Goal: Book appointment/travel/reservation

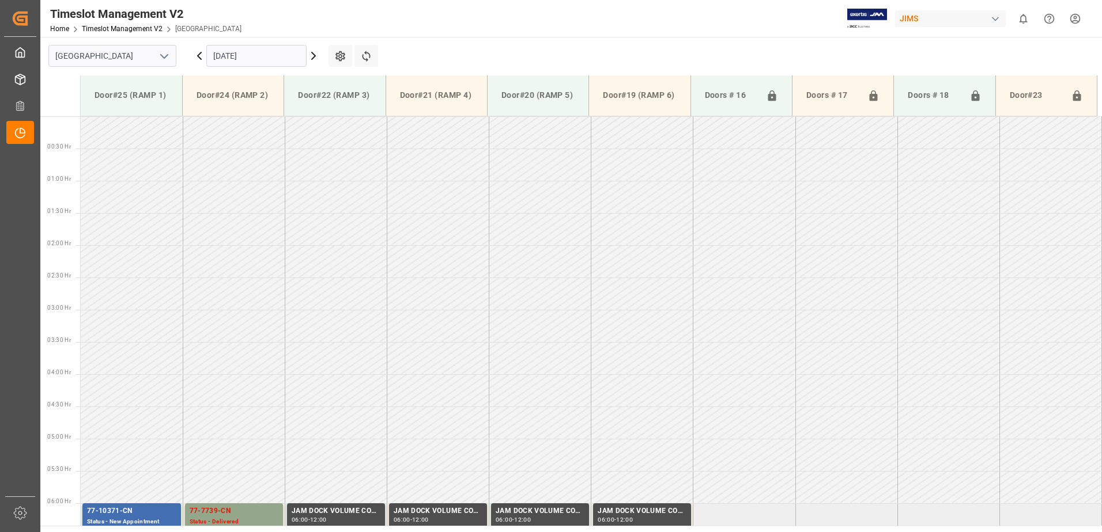
scroll to position [387, 0]
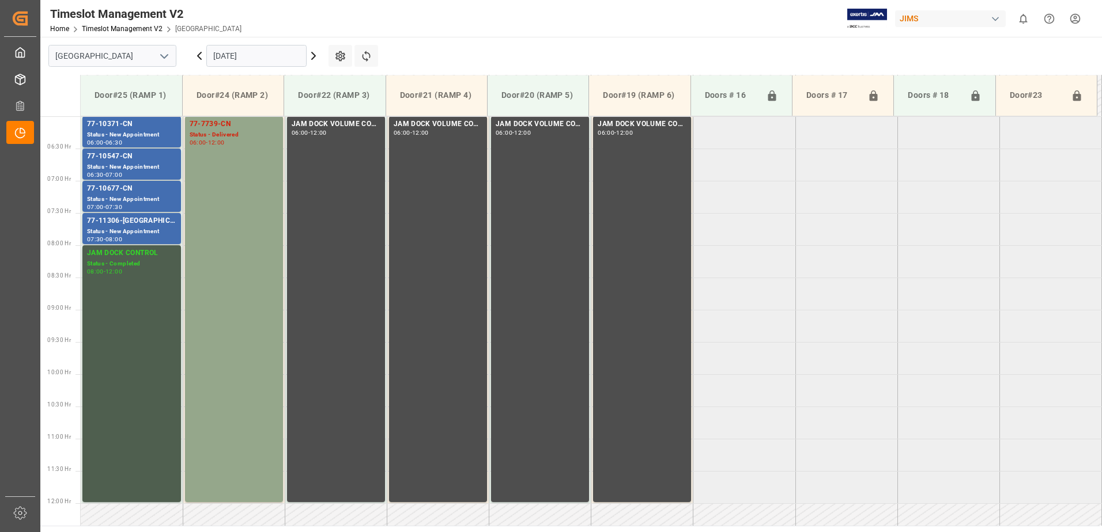
click at [315, 56] on icon at bounding box center [313, 55] width 3 height 7
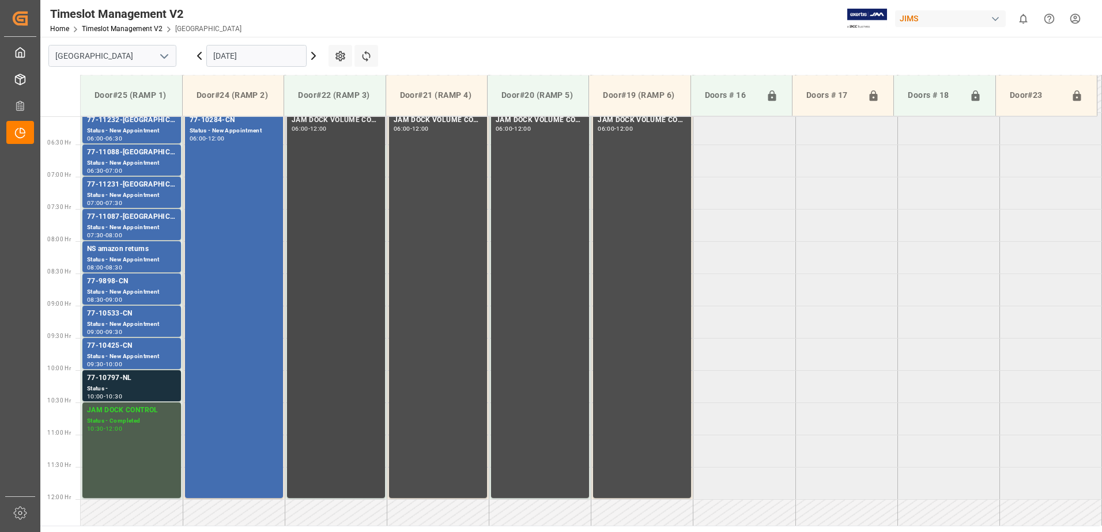
scroll to position [394, 0]
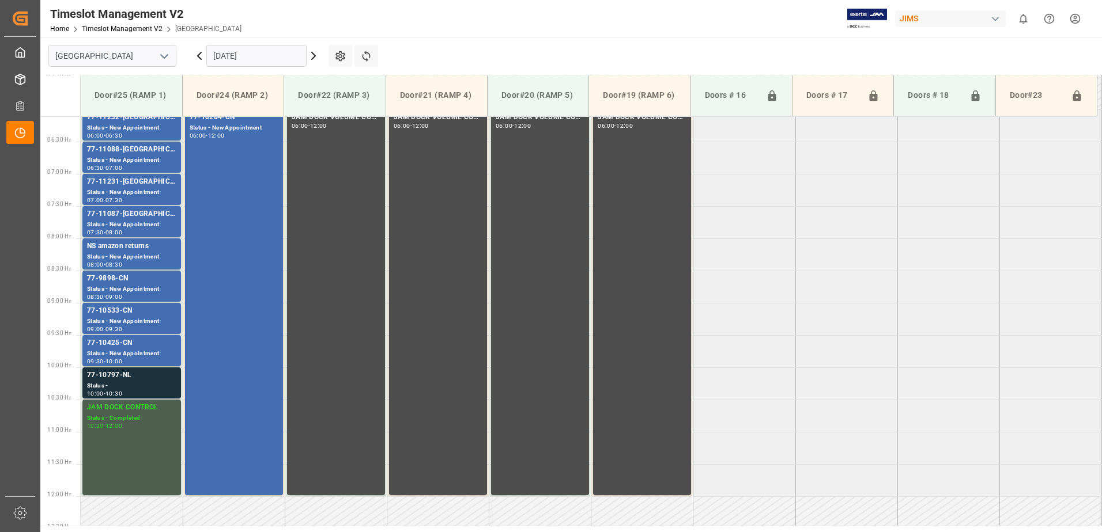
click at [268, 56] on input "[DATE]" at bounding box center [256, 56] width 100 height 22
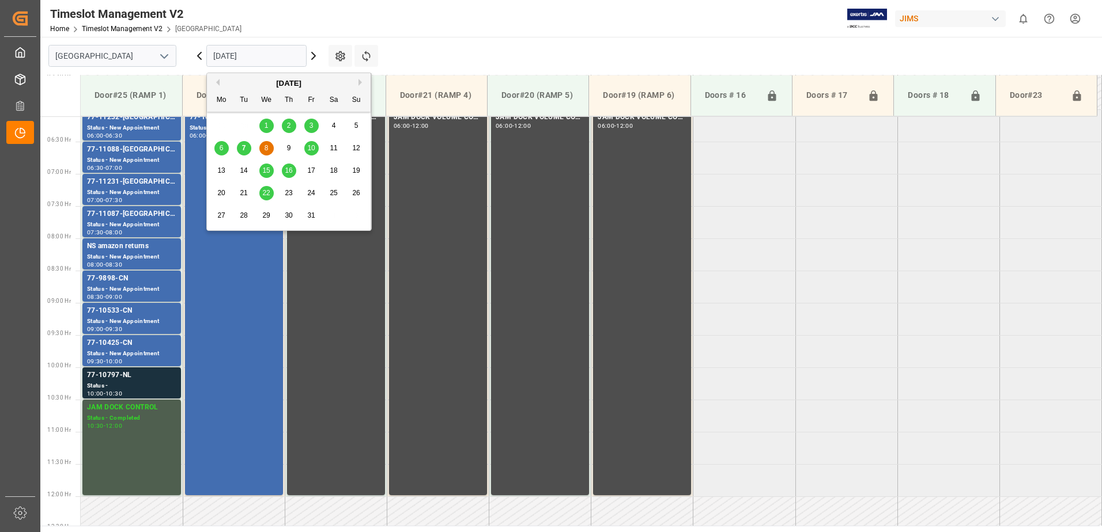
click at [312, 150] on span "10" at bounding box center [310, 148] width 7 height 8
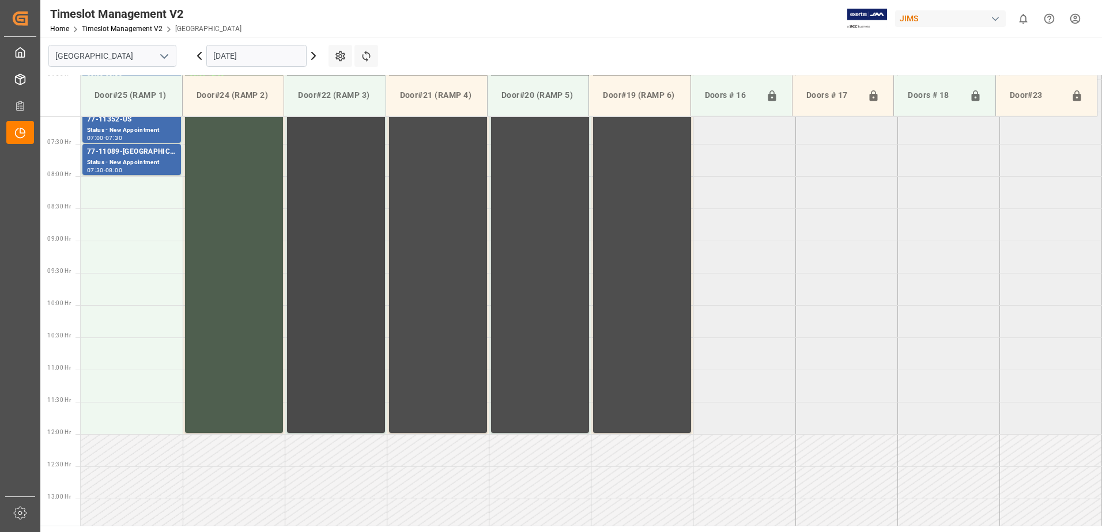
scroll to position [336, 0]
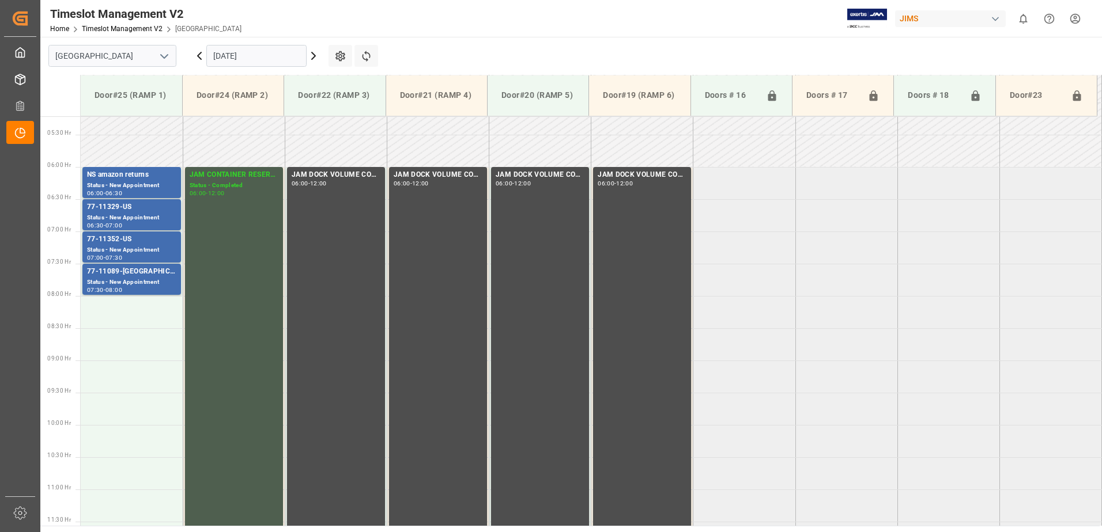
click at [277, 54] on input "[DATE]" at bounding box center [256, 56] width 100 height 22
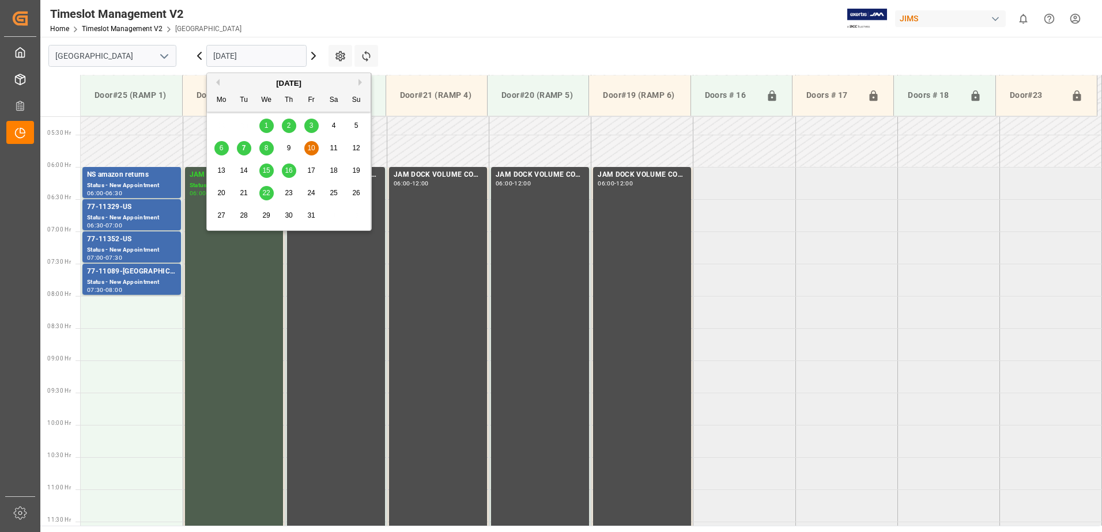
click at [267, 149] on span "8" at bounding box center [266, 148] width 4 height 8
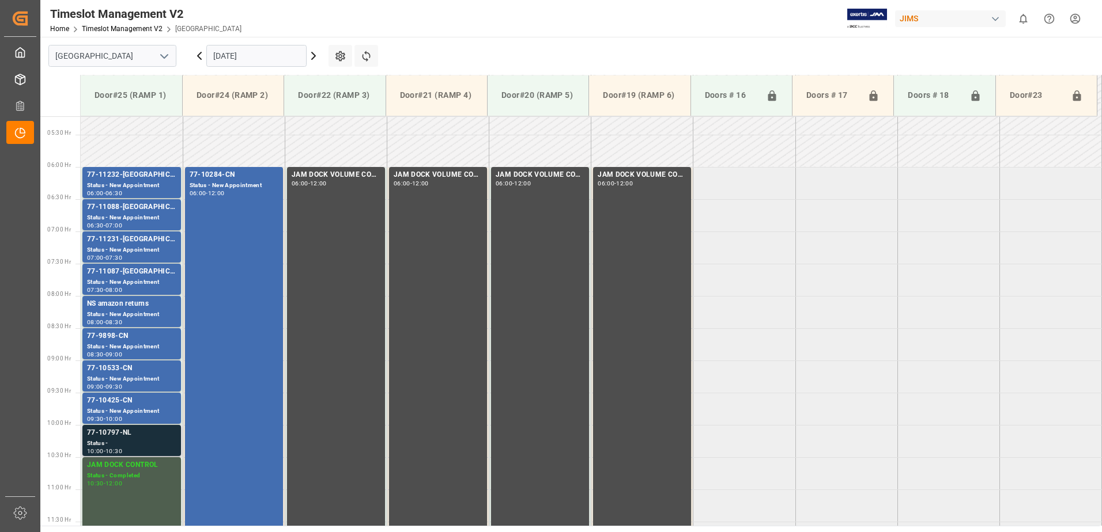
click at [112, 437] on div "77-10797-NL" at bounding box center [131, 433] width 89 height 12
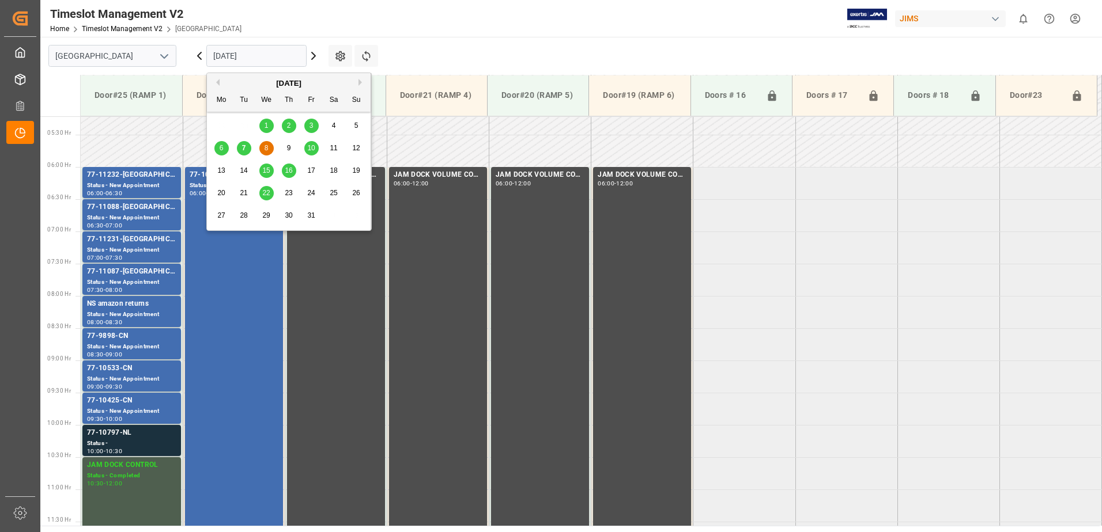
click at [261, 56] on input "[DATE]" at bounding box center [256, 56] width 100 height 22
click at [312, 148] on span "10" at bounding box center [310, 148] width 7 height 8
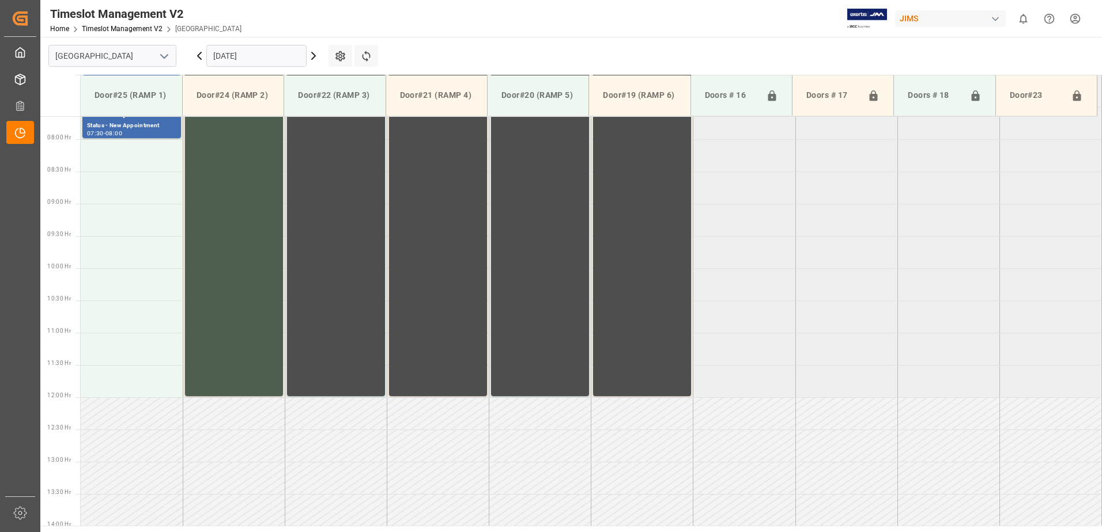
scroll to position [509, 0]
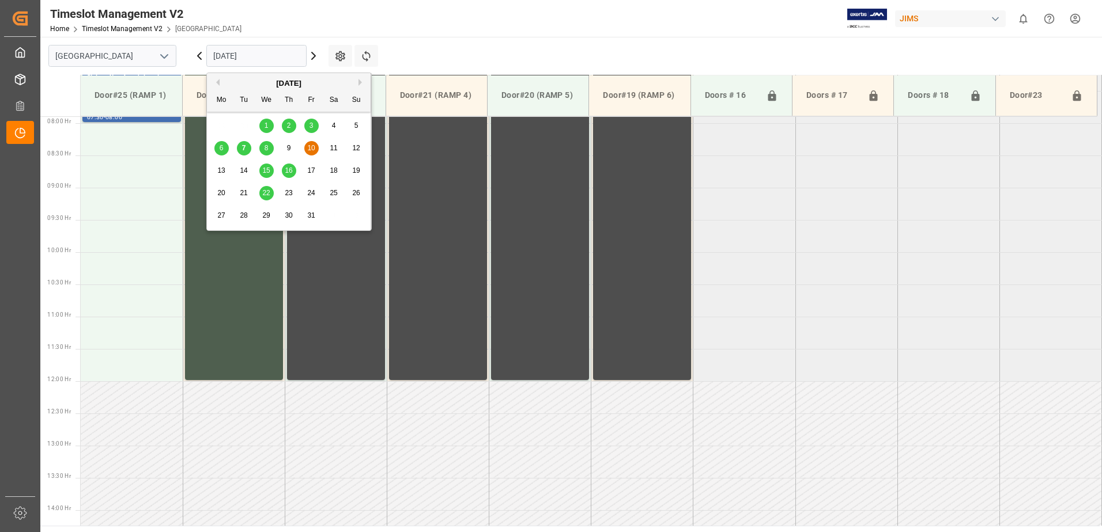
click at [281, 55] on input "[DATE]" at bounding box center [256, 56] width 100 height 22
click at [268, 171] on span "15" at bounding box center [265, 170] width 7 height 8
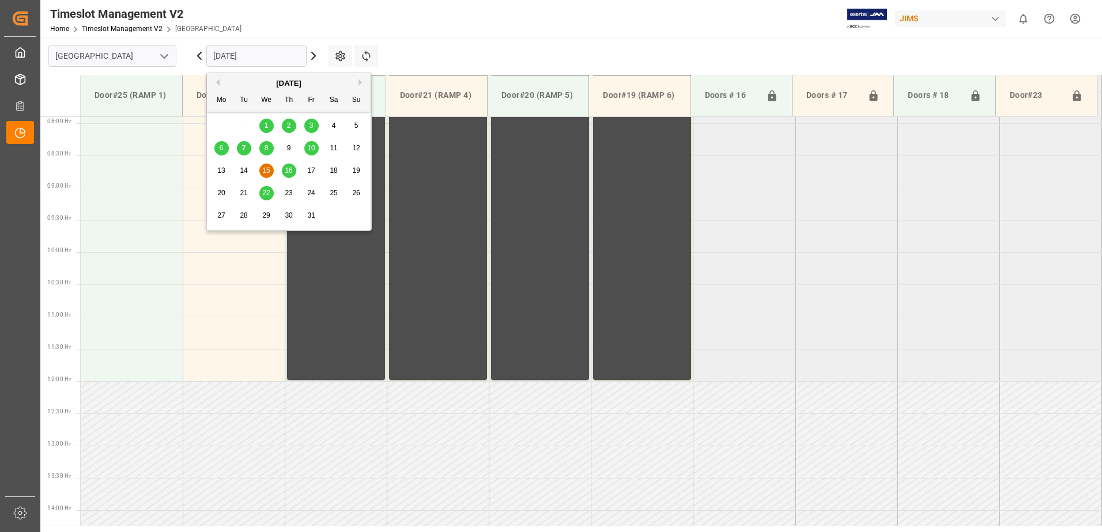
click at [279, 51] on input "[DATE]" at bounding box center [256, 56] width 100 height 22
click at [290, 172] on span "16" at bounding box center [288, 170] width 7 height 8
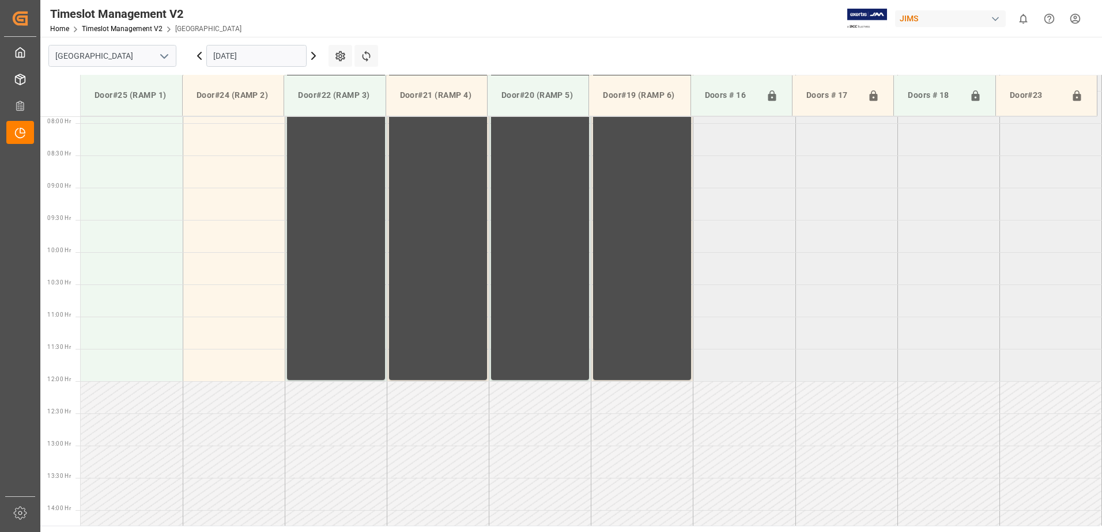
click at [262, 58] on input "[DATE]" at bounding box center [256, 56] width 100 height 22
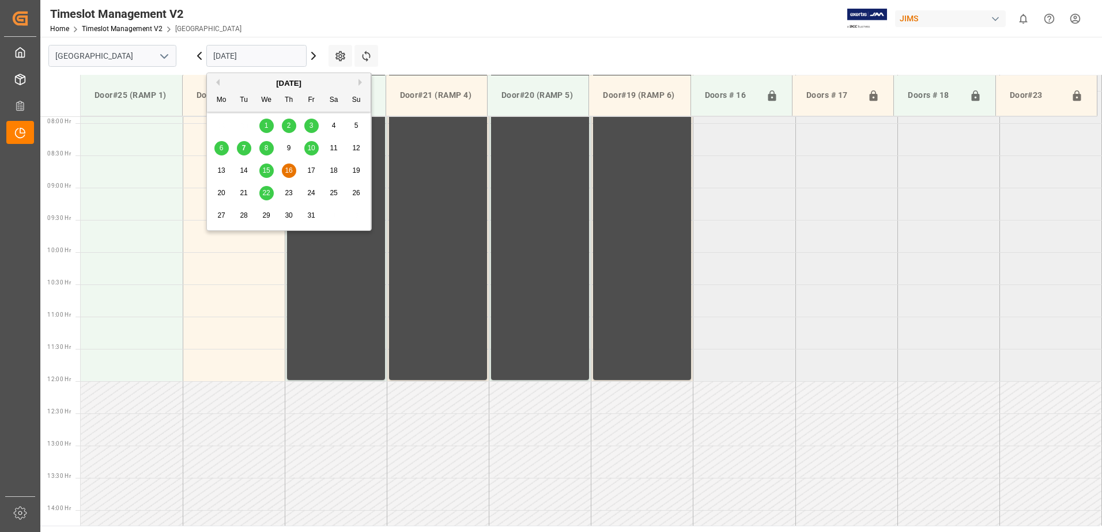
click at [266, 193] on span "22" at bounding box center [265, 193] width 7 height 8
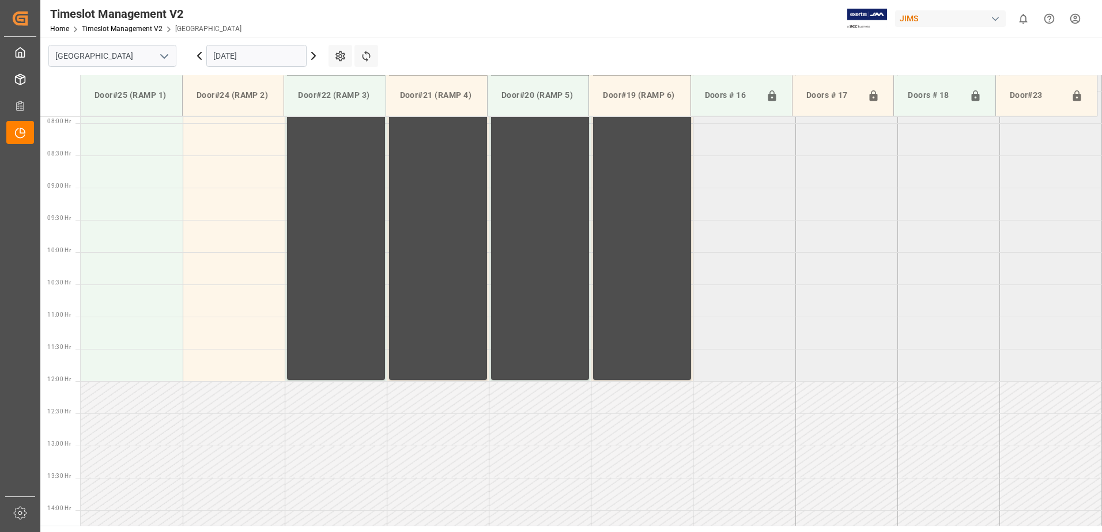
click at [281, 54] on input "[DATE]" at bounding box center [256, 56] width 100 height 22
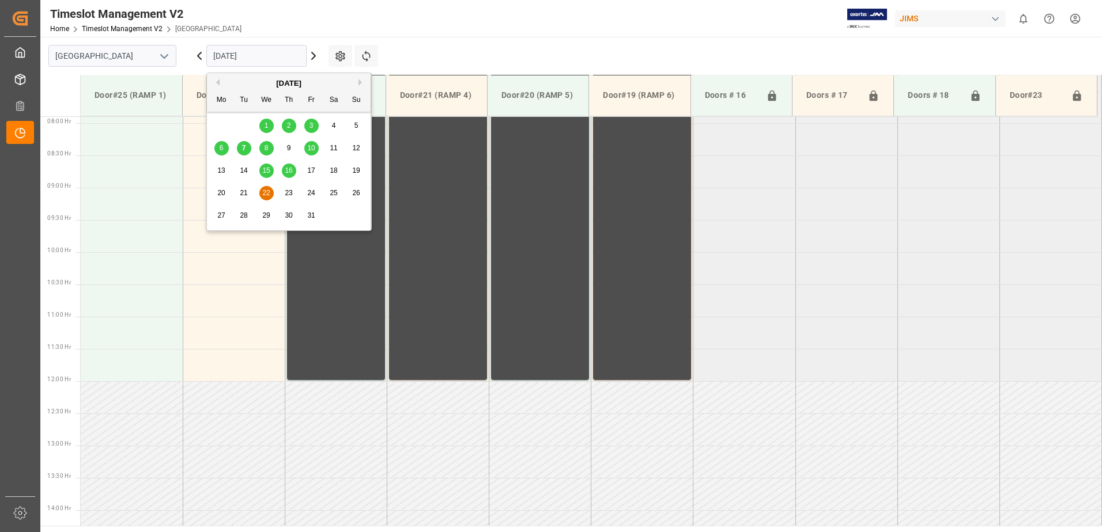
click at [244, 149] on span "7" at bounding box center [244, 148] width 4 height 8
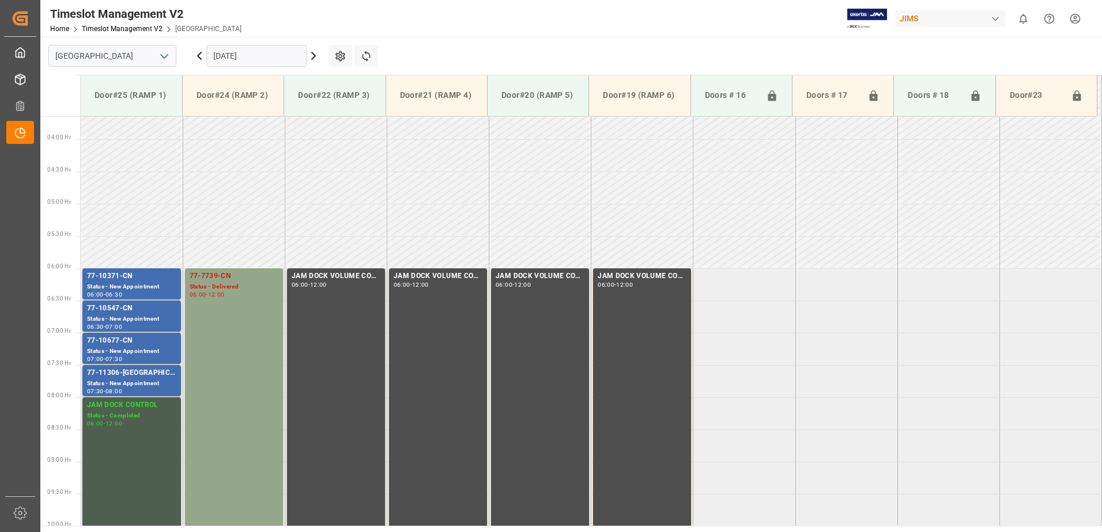
scroll to position [221, 0]
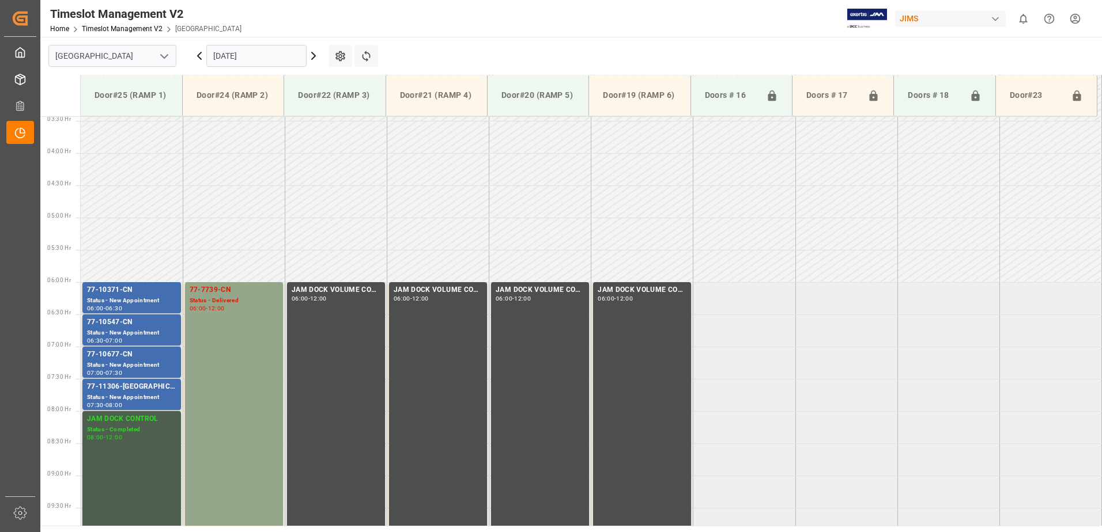
click at [285, 56] on input "[DATE]" at bounding box center [256, 56] width 100 height 22
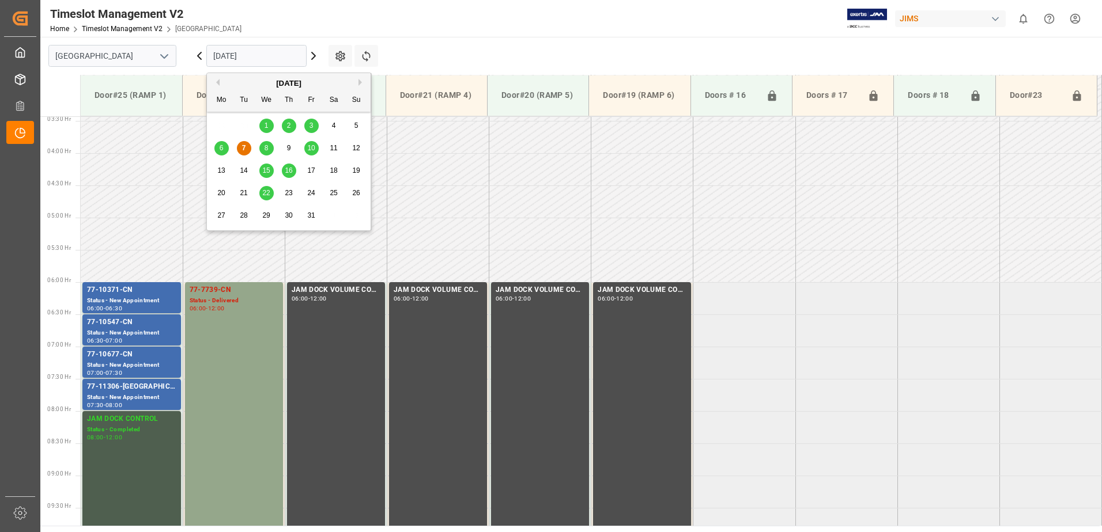
click at [267, 145] on span "8" at bounding box center [266, 148] width 4 height 8
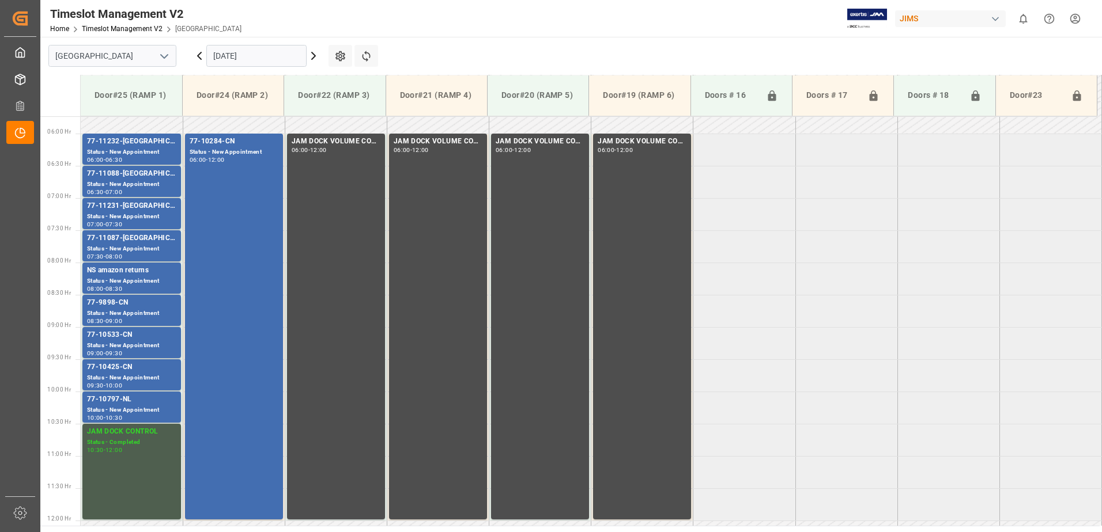
scroll to position [376, 0]
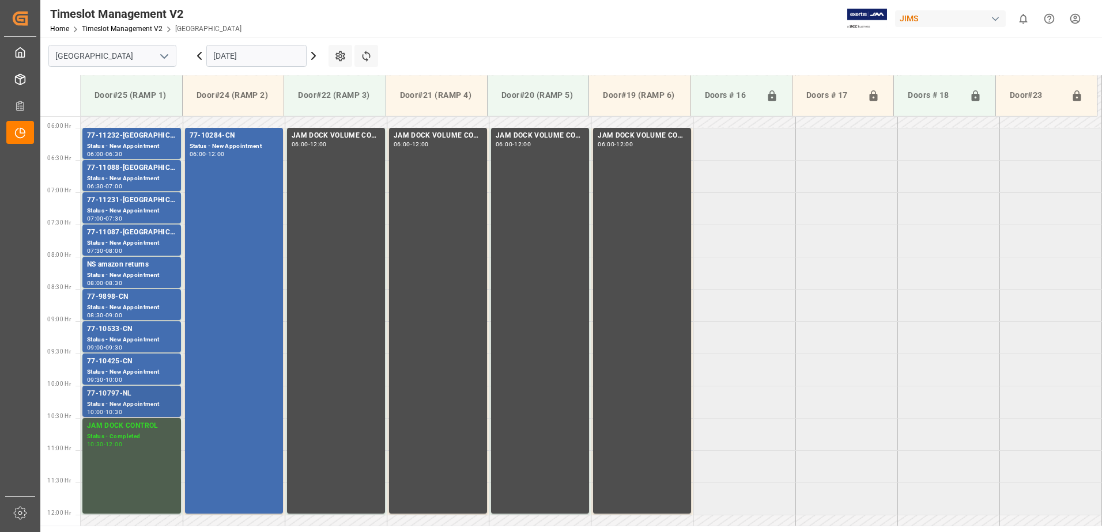
click at [125, 399] on div "77-10797-NL" at bounding box center [131, 394] width 89 height 12
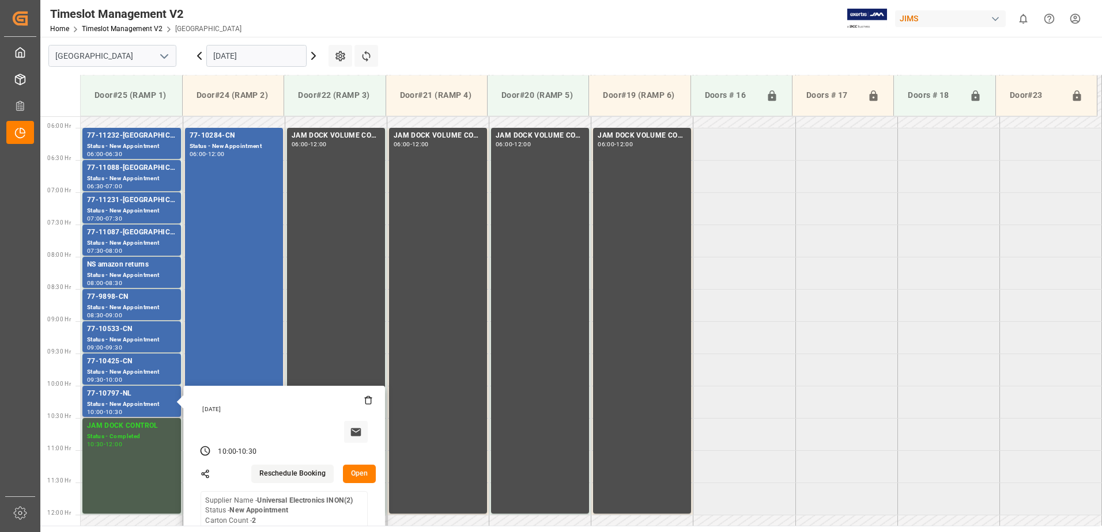
click at [362, 473] on button "Open" at bounding box center [359, 474] width 33 height 18
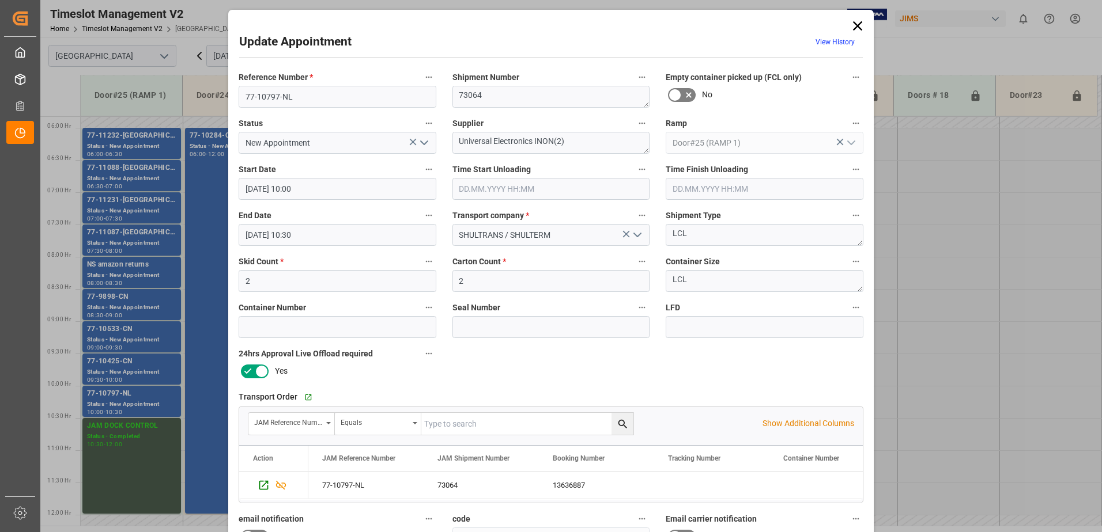
click at [855, 27] on icon at bounding box center [857, 26] width 16 height 16
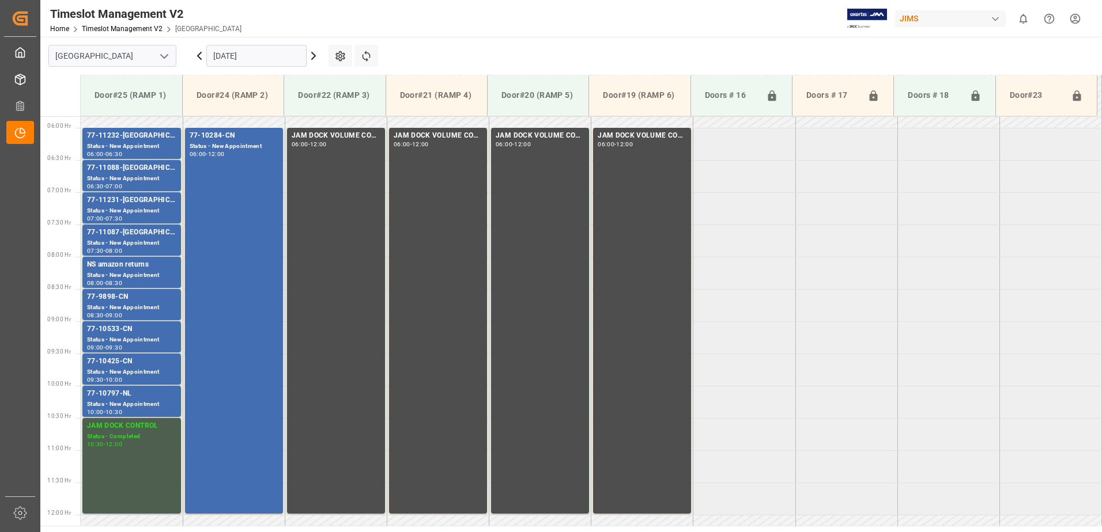
click at [290, 55] on input "[DATE]" at bounding box center [256, 56] width 100 height 22
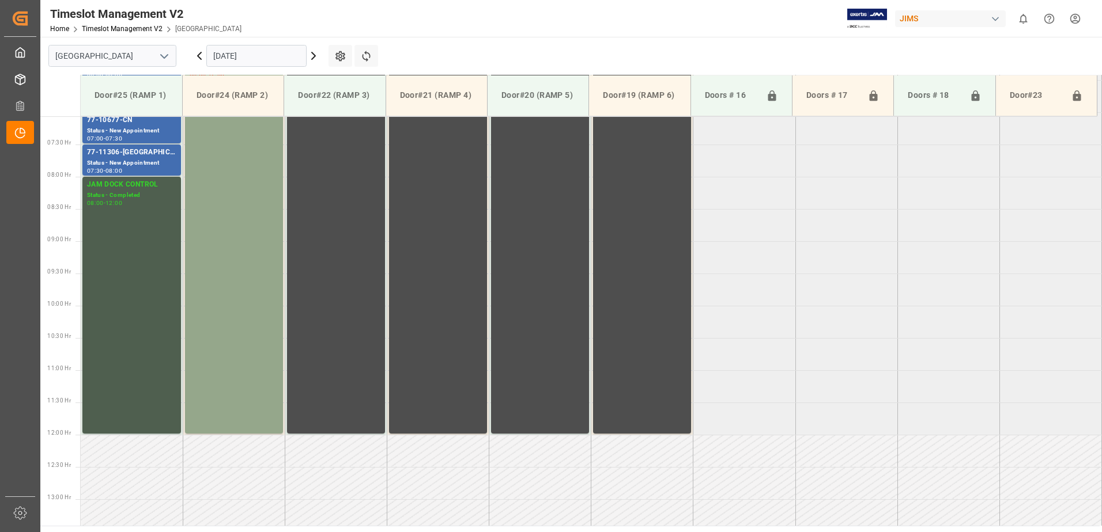
scroll to position [509, 0]
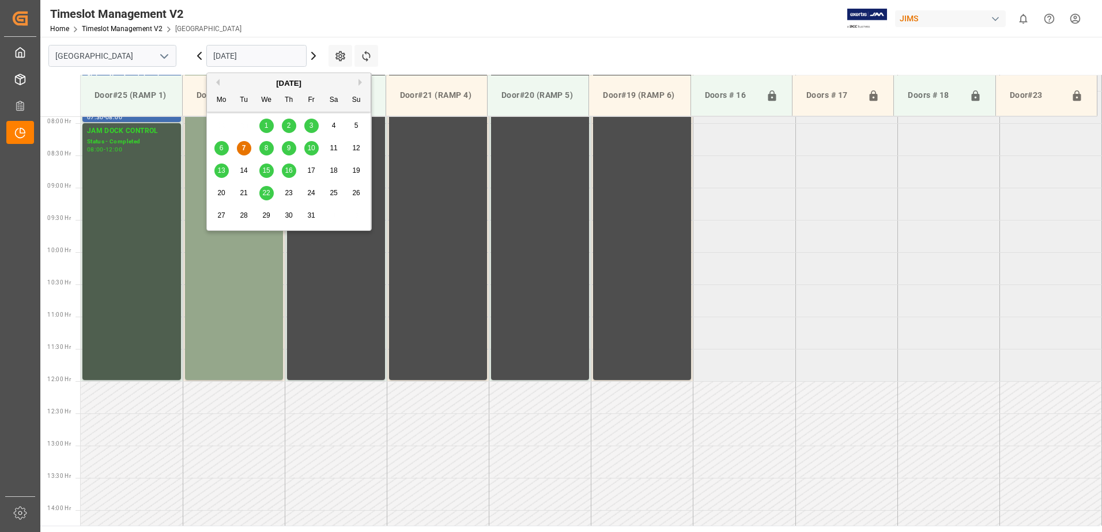
click at [268, 57] on input "[DATE]" at bounding box center [256, 56] width 100 height 22
click at [288, 147] on span "9" at bounding box center [289, 148] width 4 height 8
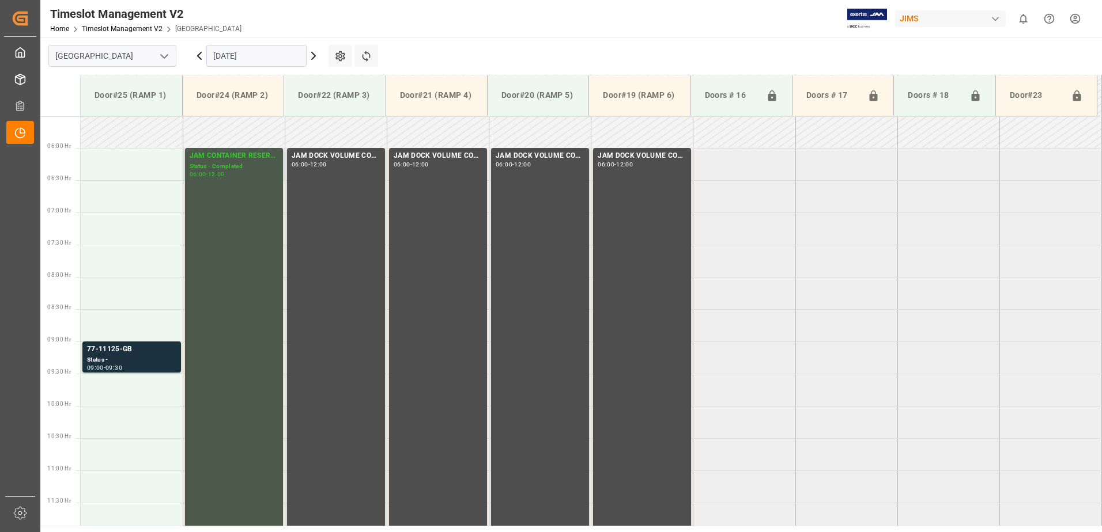
scroll to position [336, 0]
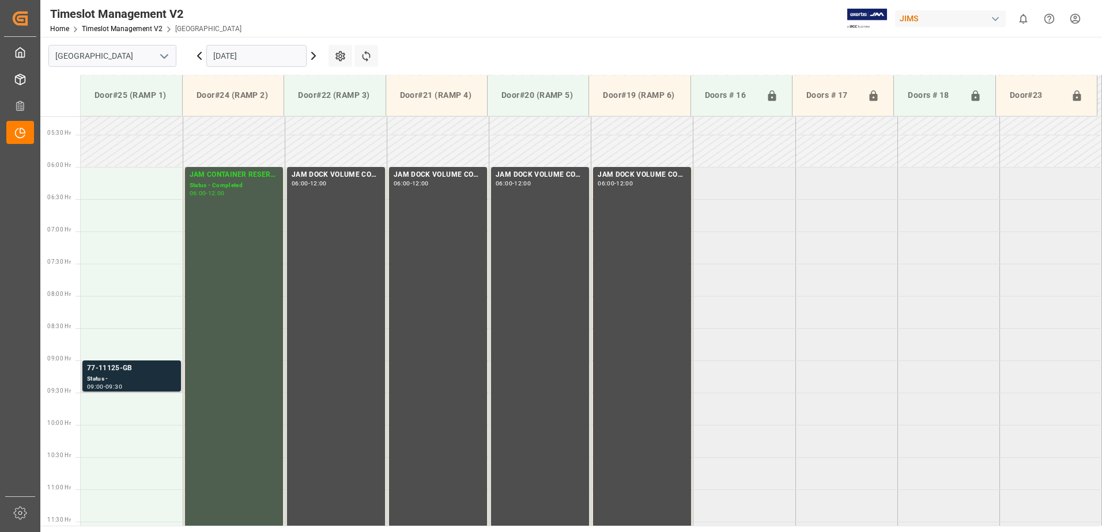
click at [135, 374] on div "77-11125-GB" at bounding box center [131, 369] width 89 height 12
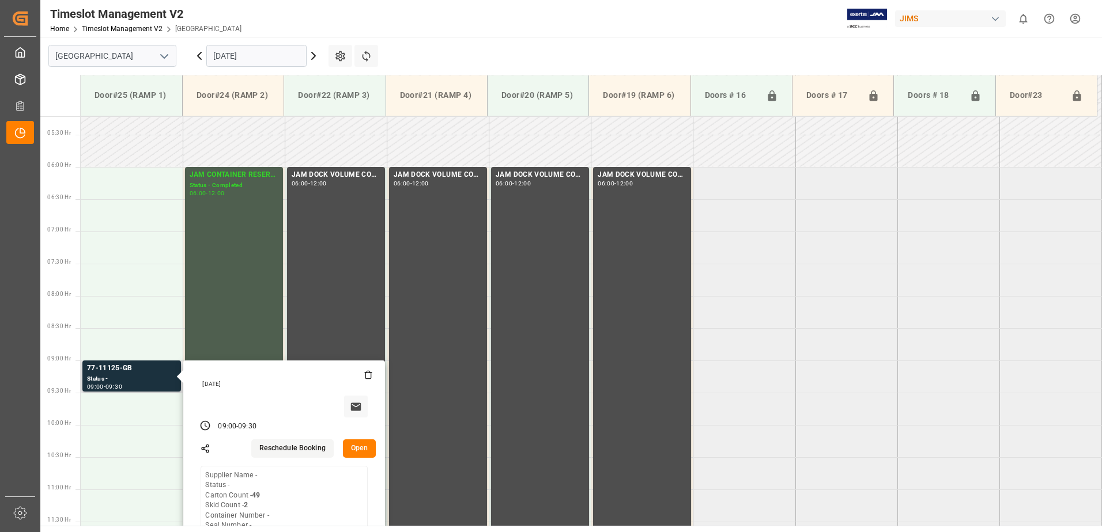
click at [355, 448] on button "Open" at bounding box center [359, 449] width 33 height 18
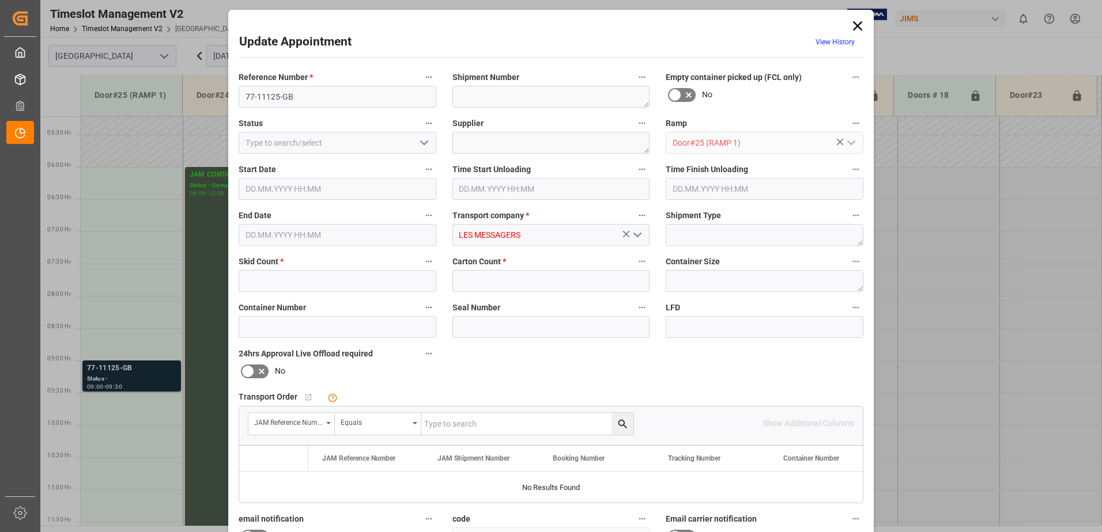
type input "2"
type input "49"
type input "09.10.2025 09:00"
type input "09.10.2025 09:30"
type input "07.10.2025 13:18"
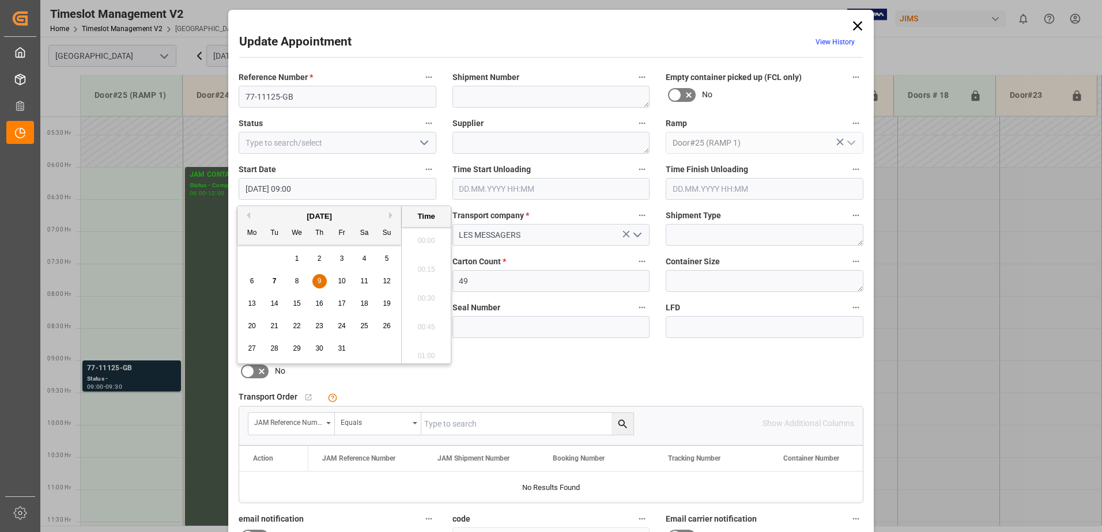
scroll to position [983, 0]
click at [363, 183] on input "09.10.2025 09:00" at bounding box center [338, 189] width 198 height 22
click at [319, 282] on span "9" at bounding box center [319, 281] width 4 height 8
click at [425, 233] on li "06:00" at bounding box center [426, 237] width 49 height 29
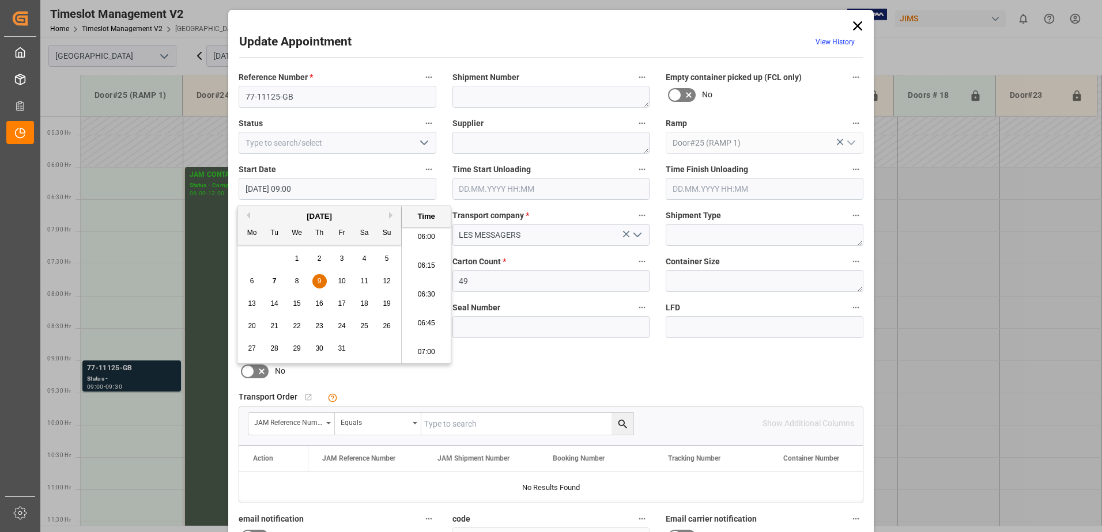
type input "09.10.2025 06:00"
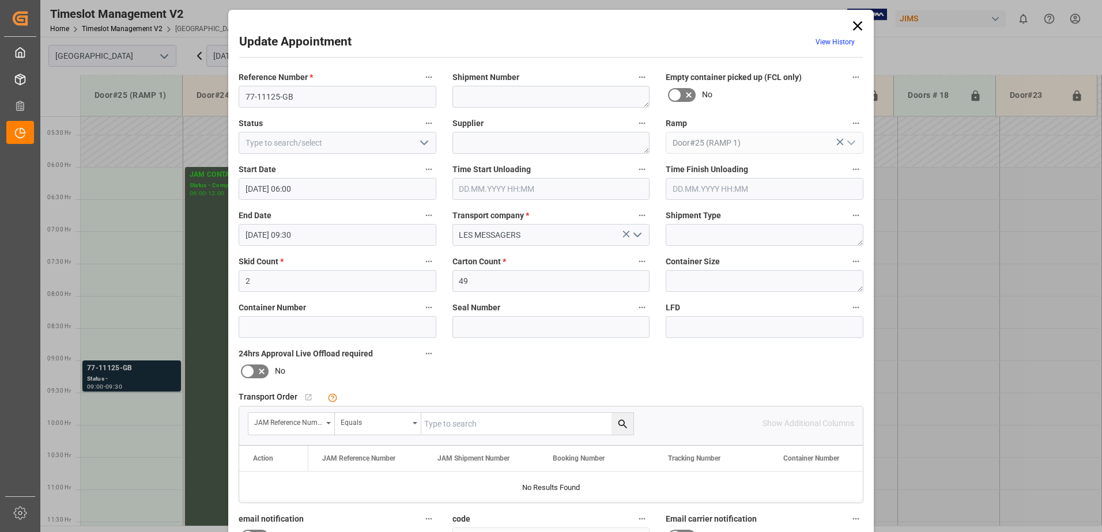
click at [368, 234] on input "09.10.2025 09:30" at bounding box center [338, 235] width 198 height 22
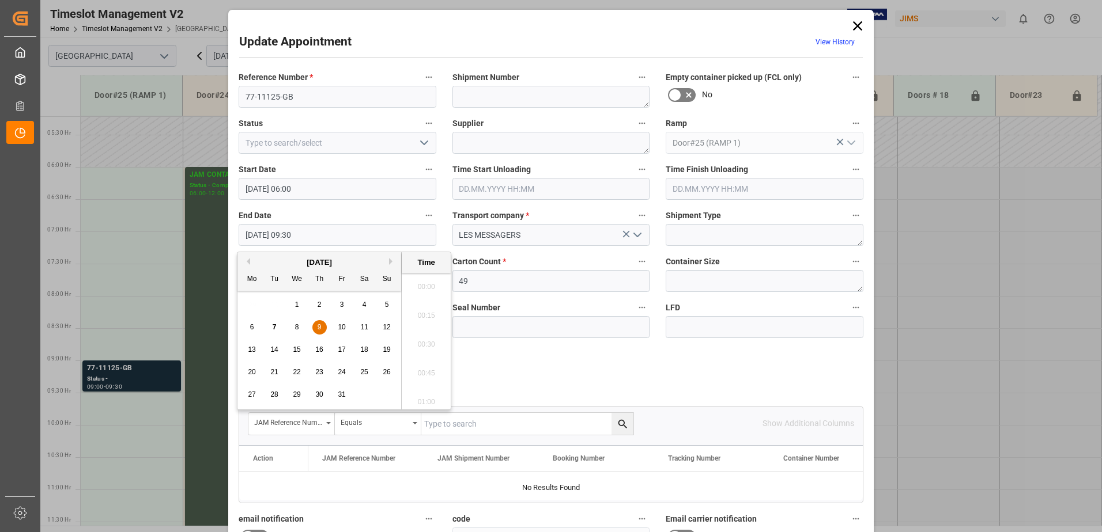
scroll to position [1041, 0]
click at [316, 326] on div "9" at bounding box center [319, 328] width 14 height 14
click at [427, 282] on li "06:30" at bounding box center [426, 283] width 49 height 29
type input "09.10.2025 06:30"
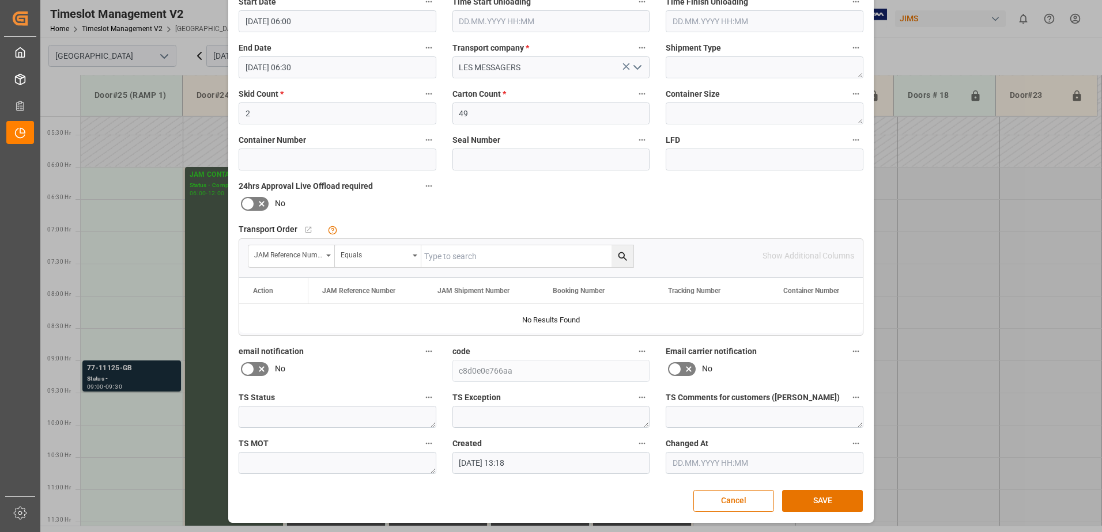
scroll to position [168, 0]
click at [820, 501] on button "SAVE" at bounding box center [822, 501] width 81 height 22
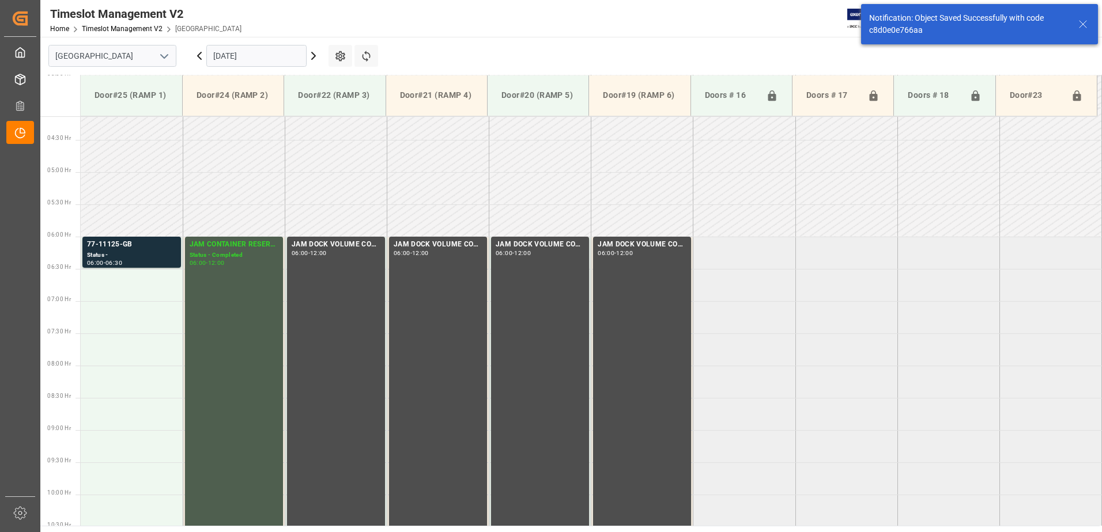
scroll to position [316, 0]
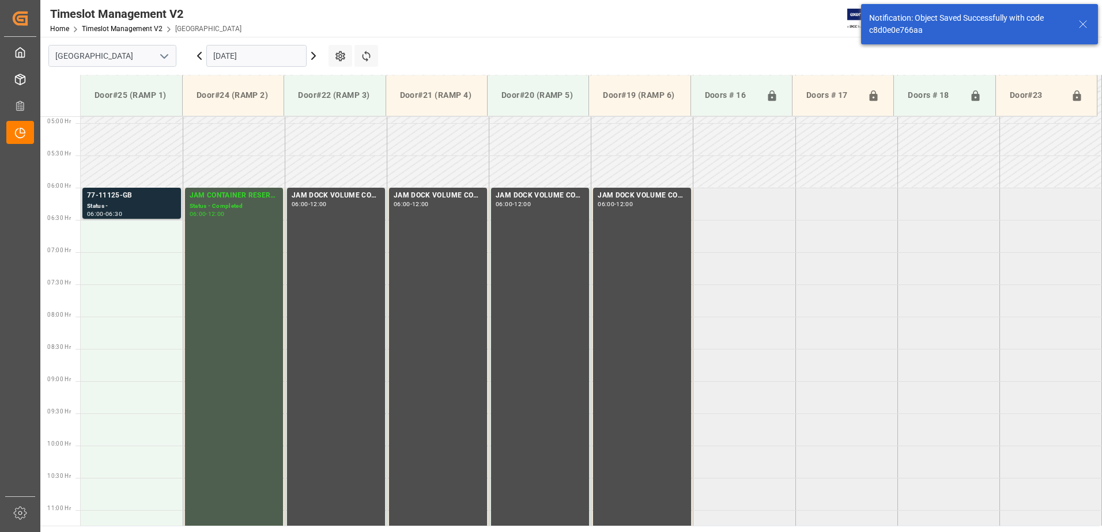
click at [148, 199] on div "77-11125-GB" at bounding box center [131, 196] width 89 height 12
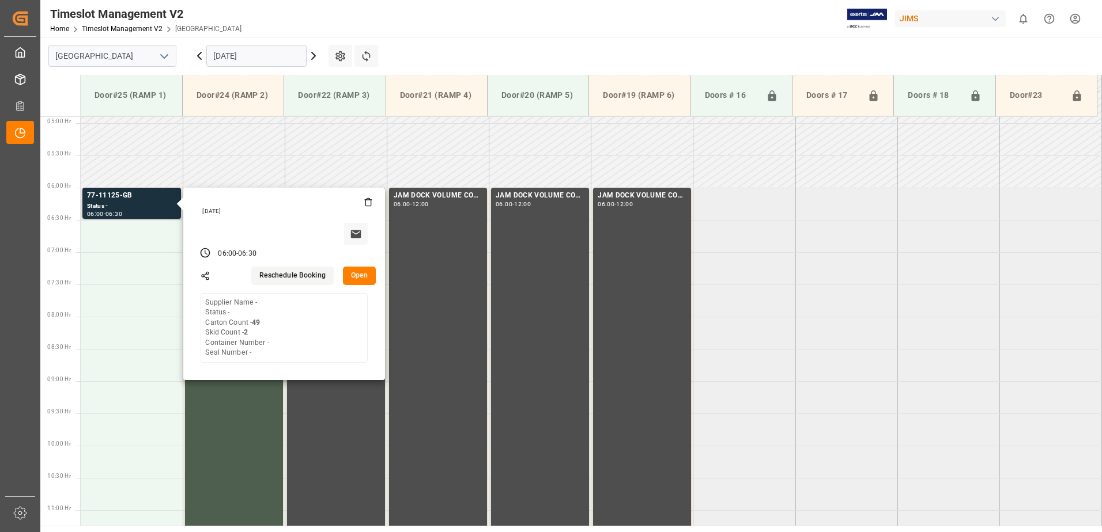
click at [362, 274] on button "Open" at bounding box center [359, 276] width 33 height 18
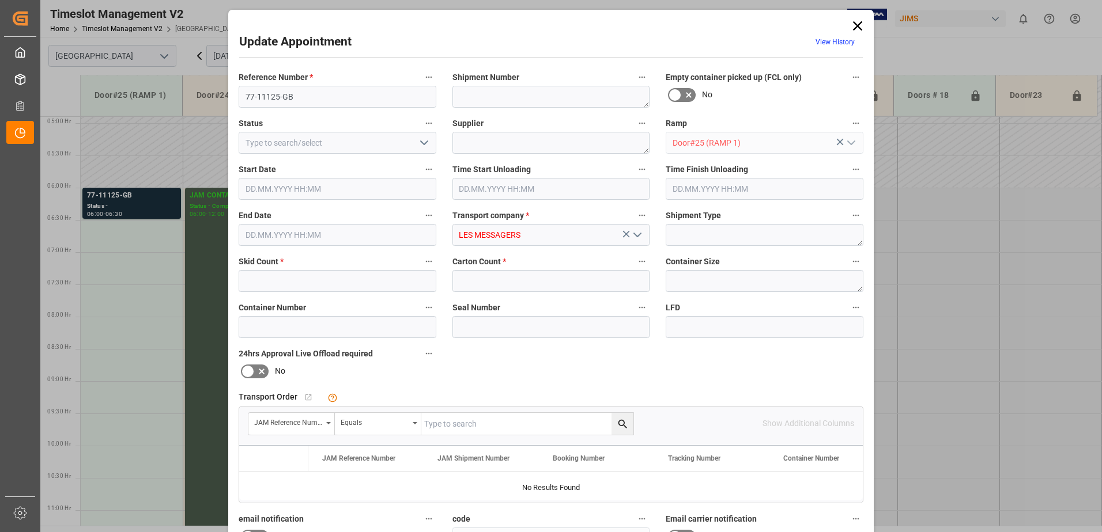
type input "2"
type input "49"
type input "09.10.2025 06:00"
type input "09.10.2025 06:30"
type input "07.10.2025 13:18"
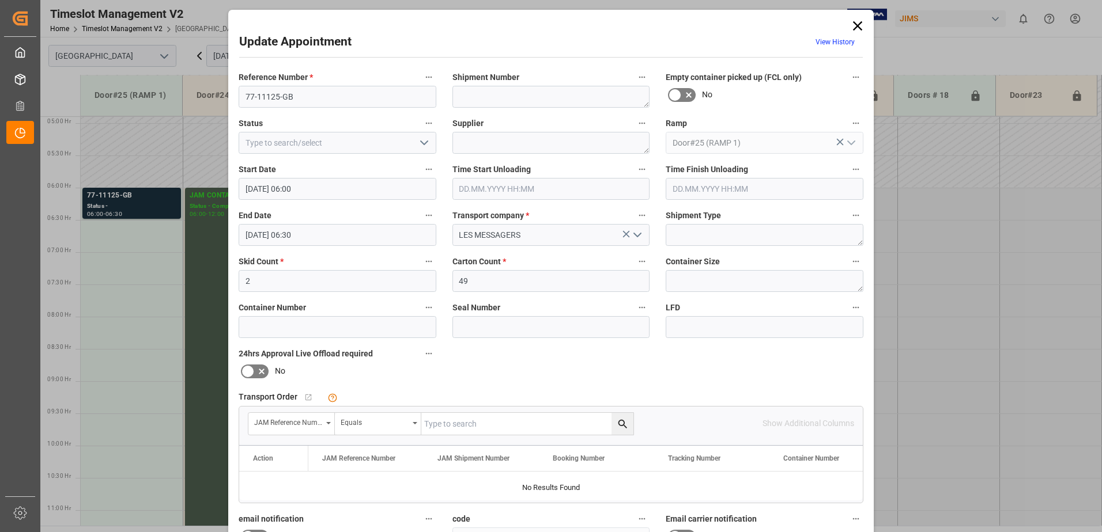
click at [474, 423] on input "text" at bounding box center [527, 424] width 212 height 22
type input "77-11125-gb"
click at [619, 423] on icon "search button" at bounding box center [622, 424] width 12 height 12
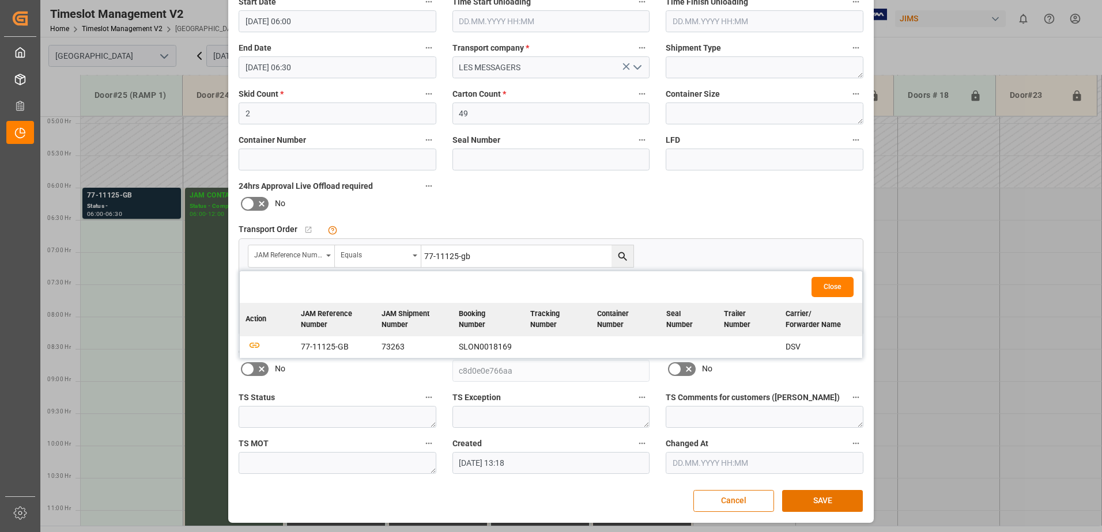
scroll to position [168, 0]
click at [251, 346] on icon "button" at bounding box center [254, 344] width 14 height 14
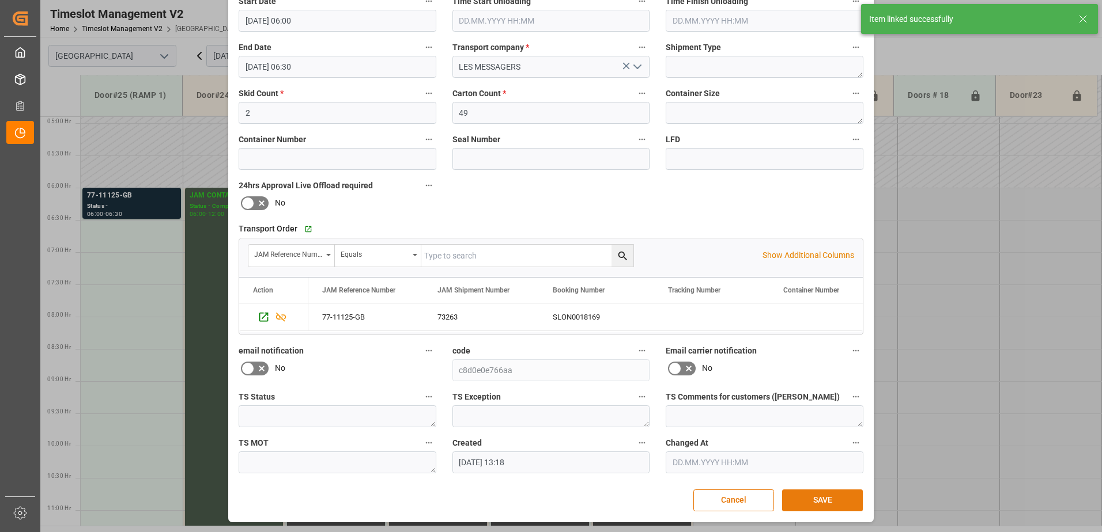
click at [817, 501] on button "SAVE" at bounding box center [822, 501] width 81 height 22
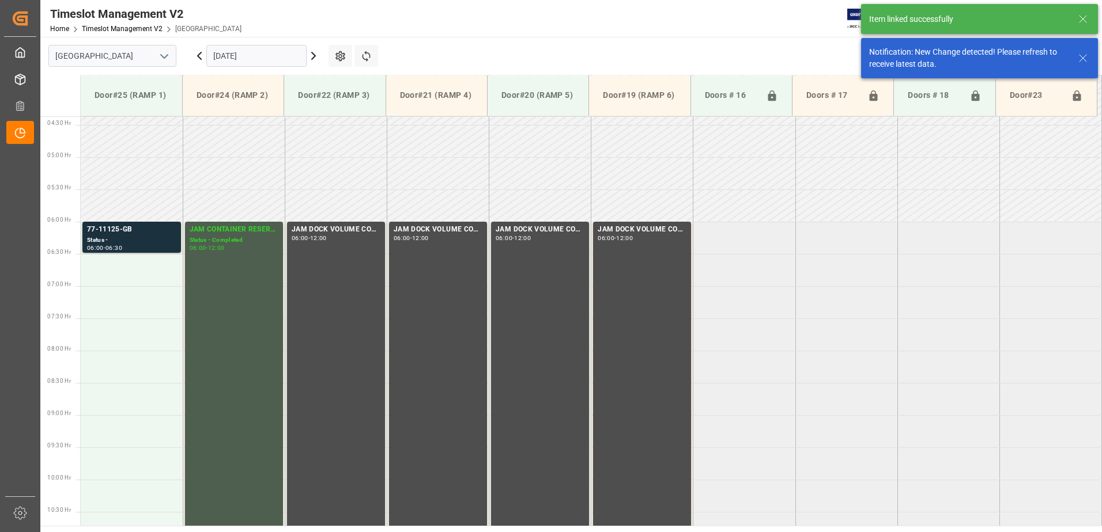
scroll to position [316, 0]
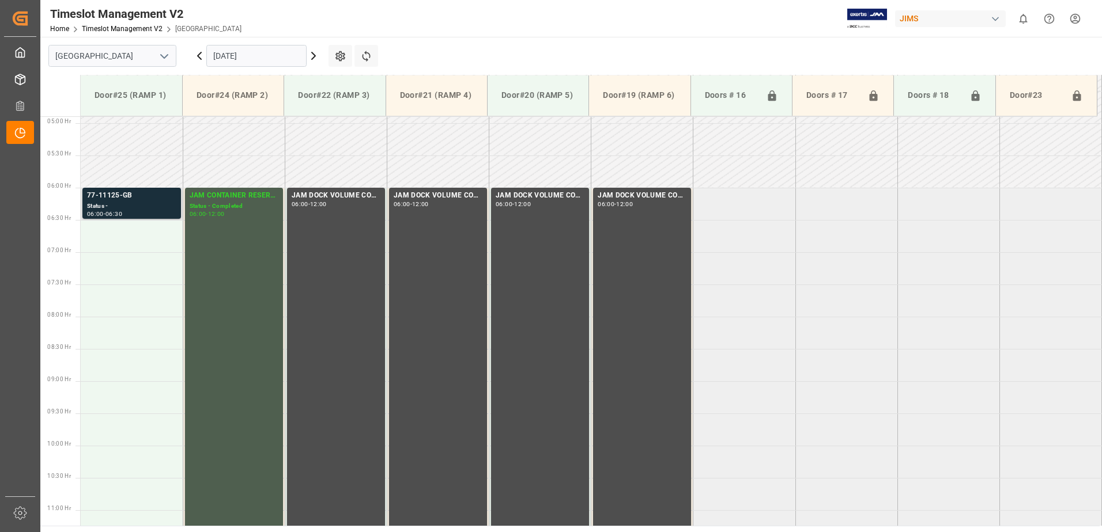
click at [129, 202] on div "Status -" at bounding box center [131, 207] width 89 height 10
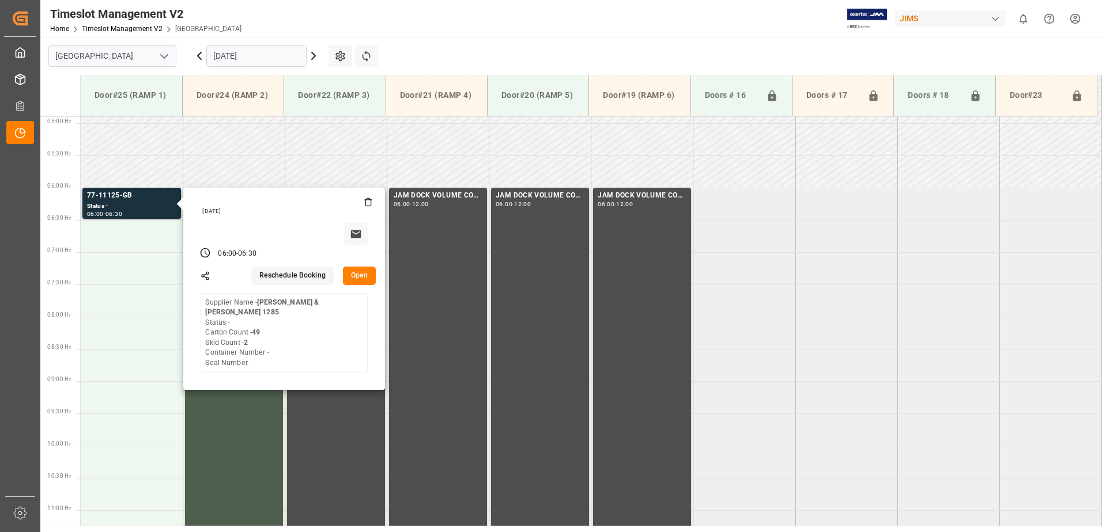
click at [363, 273] on button "Open" at bounding box center [359, 276] width 33 height 18
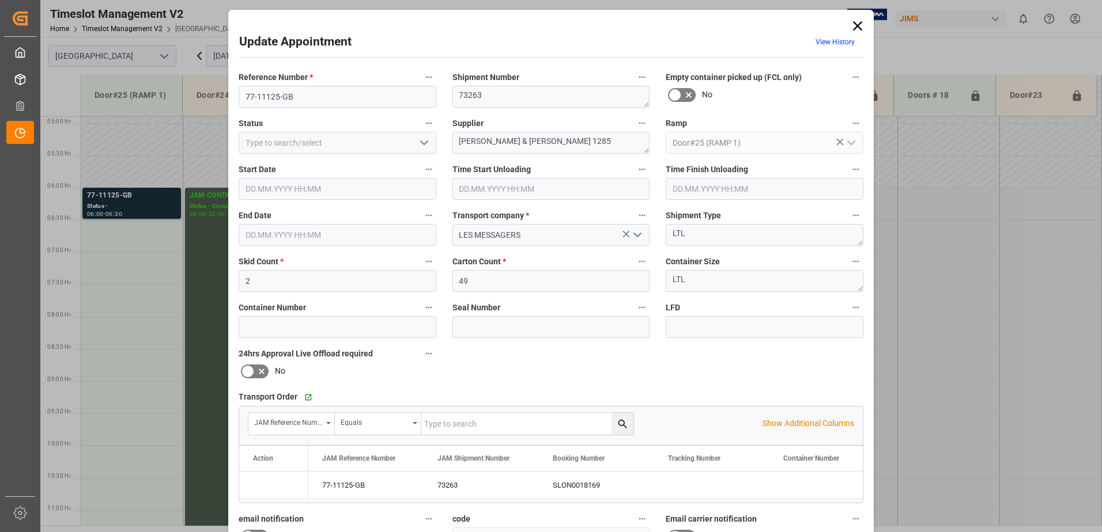
type input "09.10.2025 06:00"
type input "09.10.2025 06:30"
type input "07.10.2025 13:18"
click at [524, 142] on textarea "Allen & Heath 1285" at bounding box center [551, 143] width 198 height 22
type textarea "Allen & Heath IN06(15)"
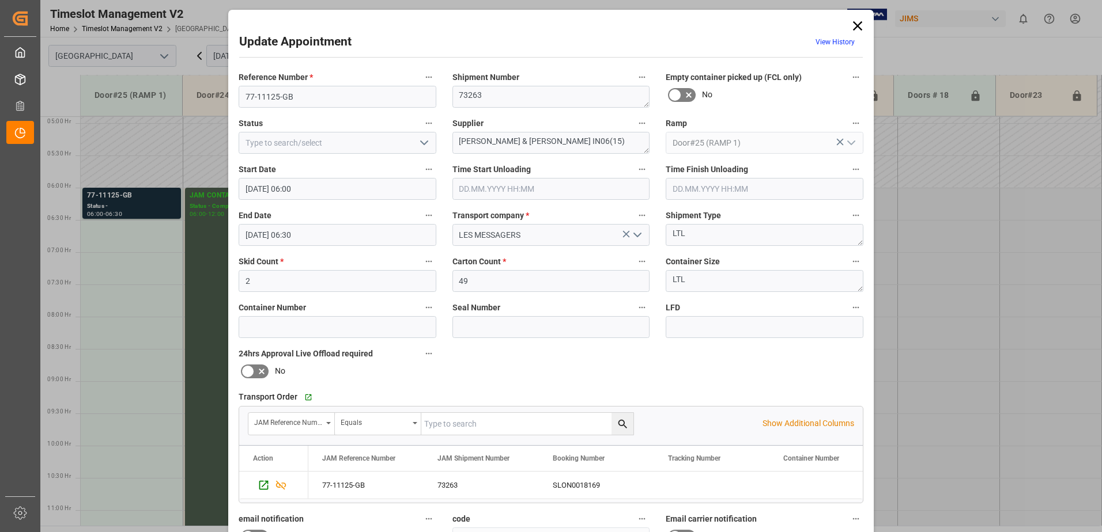
click at [423, 142] on icon "open menu" at bounding box center [424, 143] width 14 height 14
click at [338, 251] on div "New Appointment" at bounding box center [337, 246] width 196 height 26
type input "New Appointment"
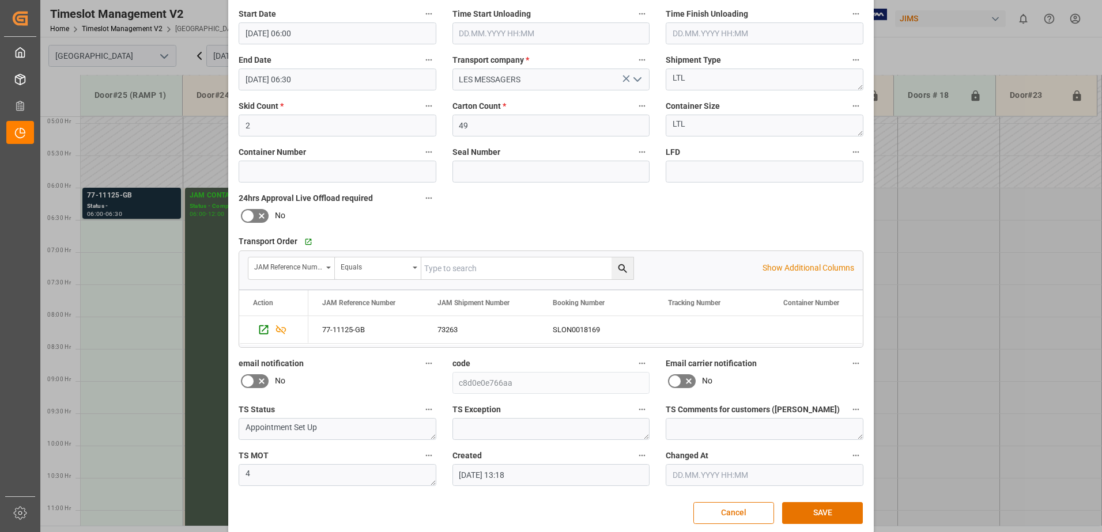
scroll to position [168, 0]
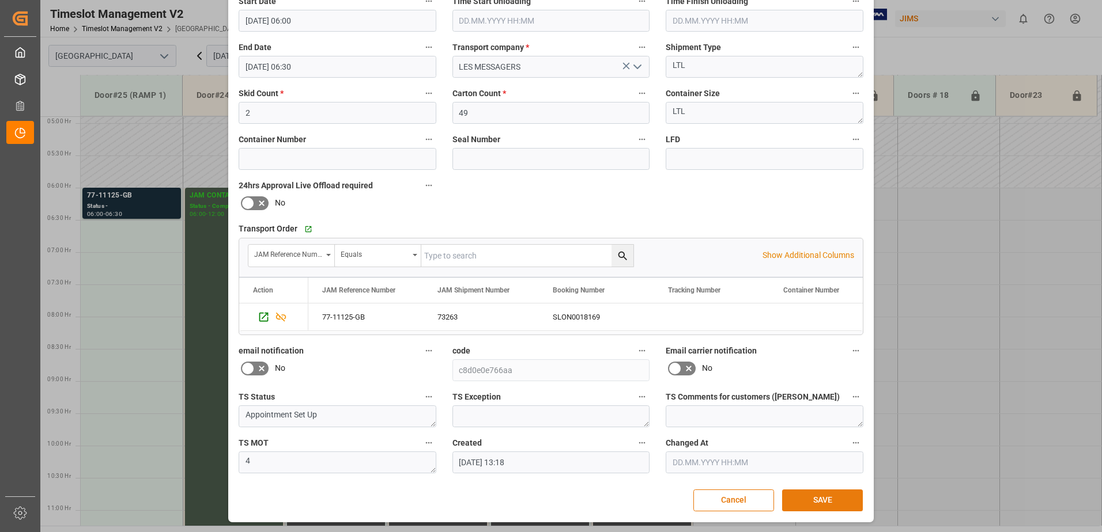
click at [819, 499] on button "SAVE" at bounding box center [822, 501] width 81 height 22
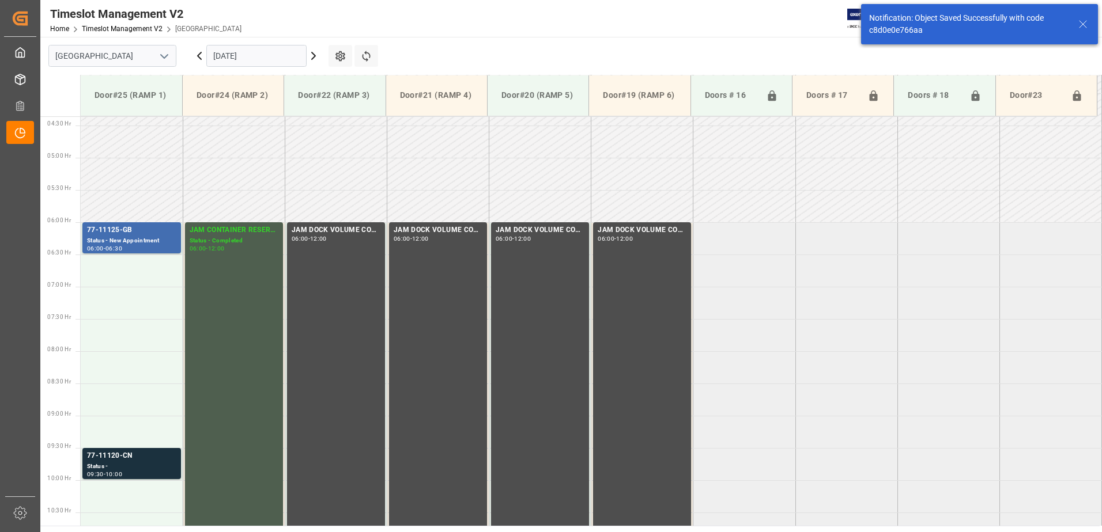
scroll to position [316, 0]
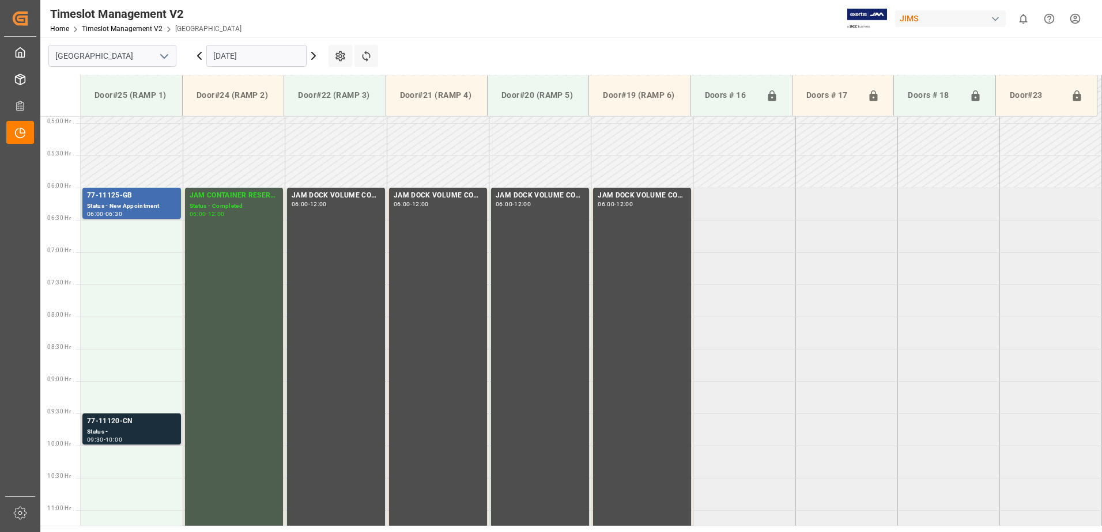
click at [145, 426] on div "77-11120-CN" at bounding box center [131, 422] width 89 height 12
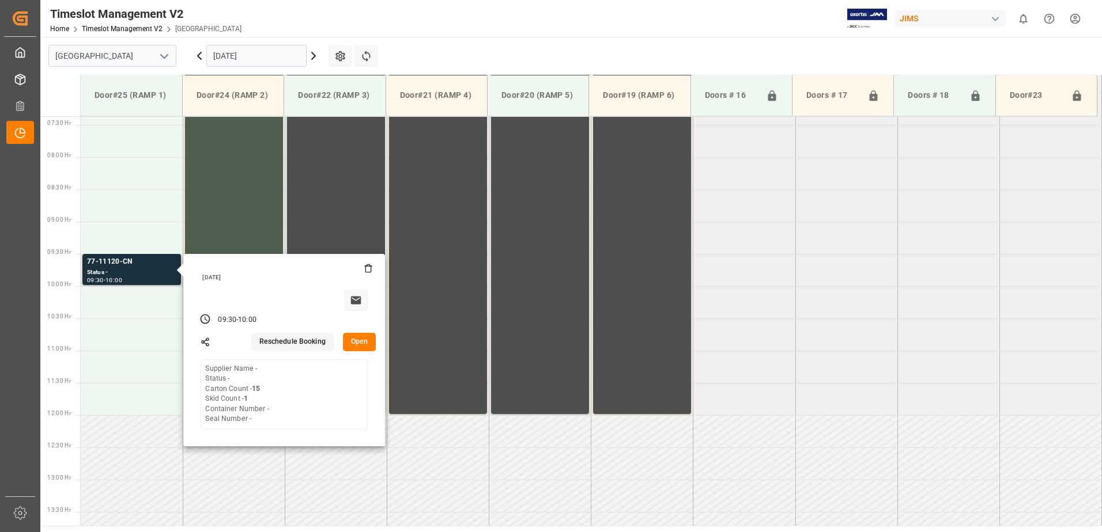
scroll to position [489, 0]
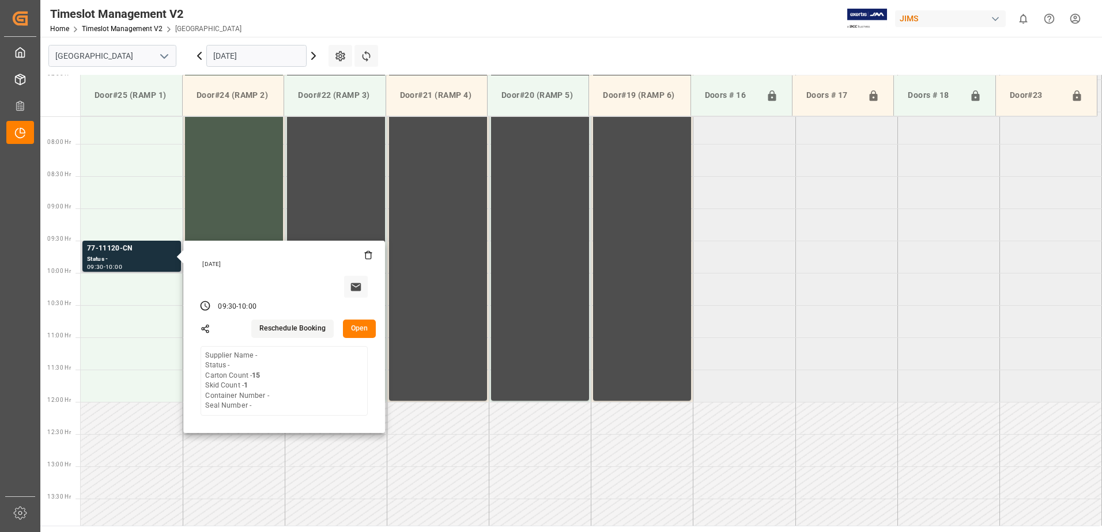
click at [364, 328] on button "Open" at bounding box center [359, 329] width 33 height 18
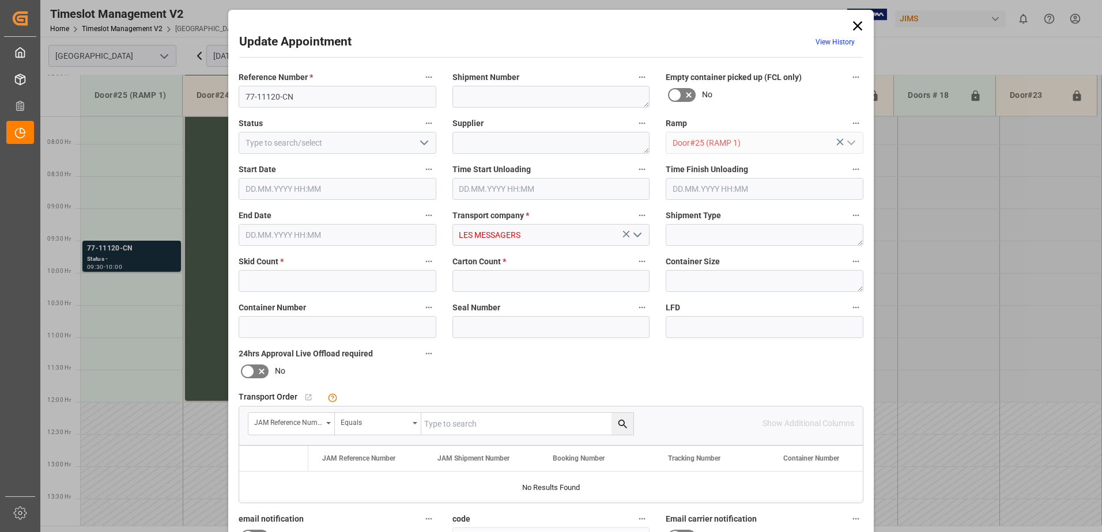
type input "1"
type input "15"
type input "09.10.2025 09:30"
type input "09.10.2025 10:00"
type input "07.10.2025 13:21"
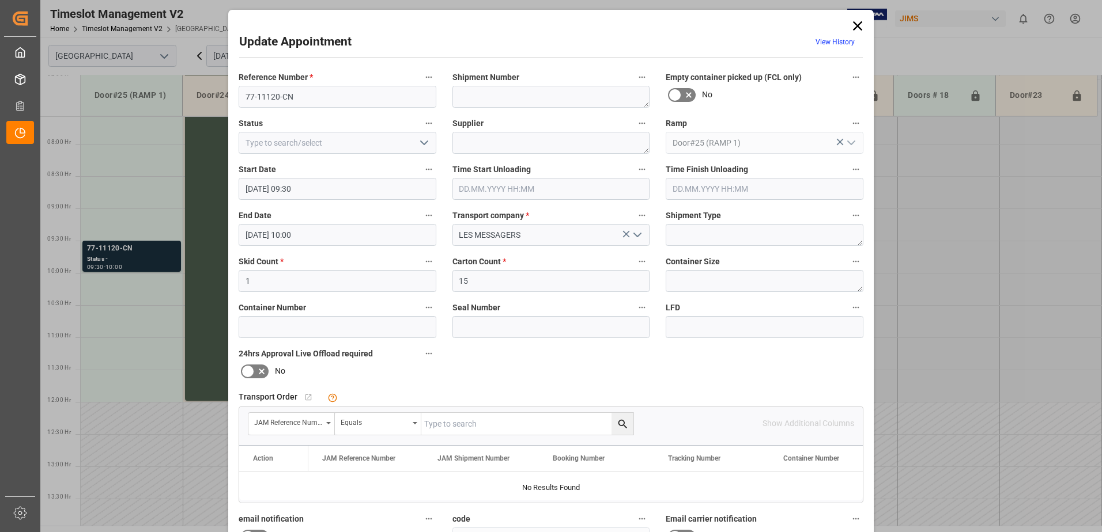
click at [921, 251] on div "Update Appointment View History Reference Number * 77-11120-CN Shipment Number …" at bounding box center [551, 266] width 1102 height 532
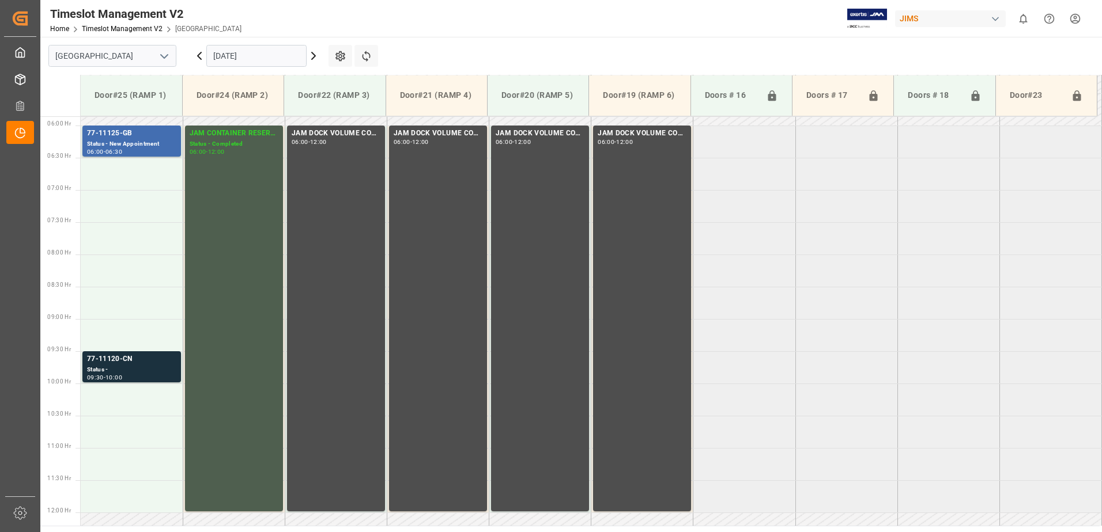
scroll to position [373, 0]
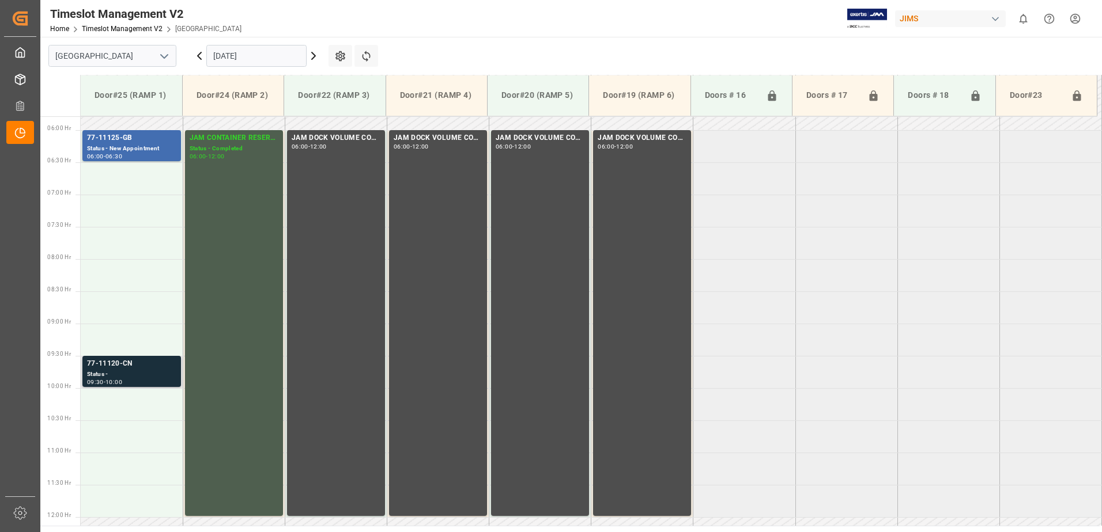
click at [126, 372] on div "Status -" at bounding box center [131, 375] width 89 height 10
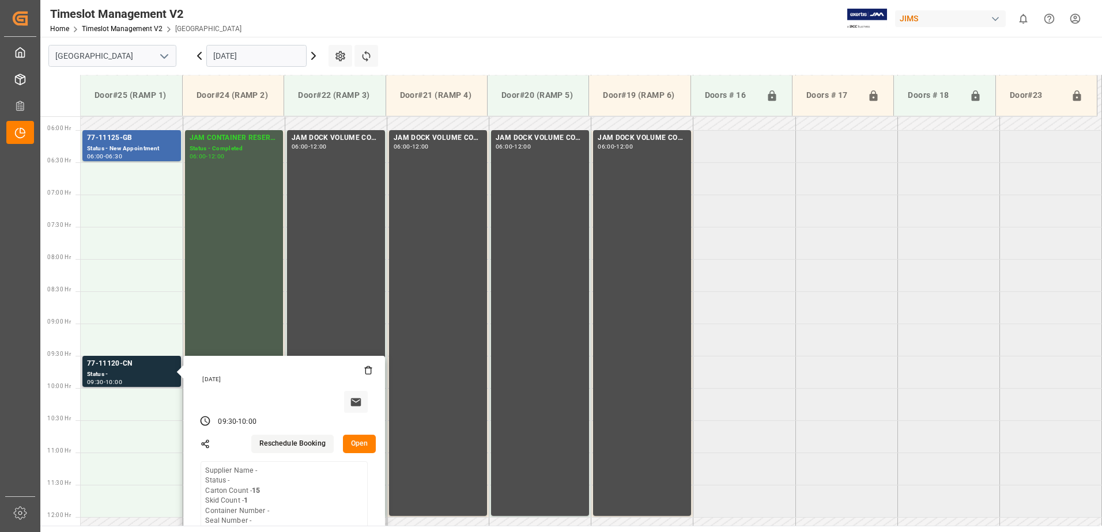
click at [361, 442] on button "Open" at bounding box center [359, 444] width 33 height 18
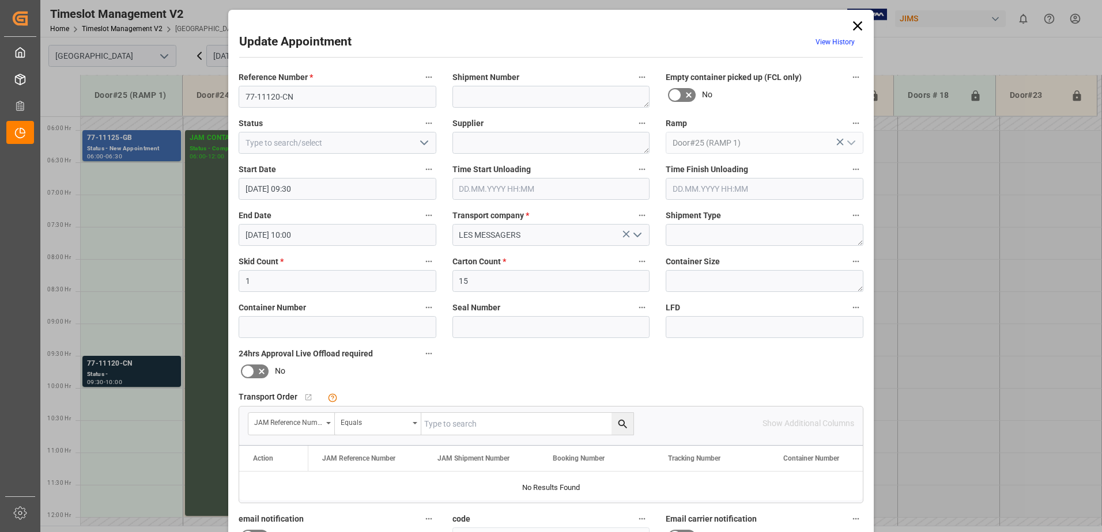
click at [342, 190] on input "09.10.2025 09:30" at bounding box center [338, 189] width 198 height 22
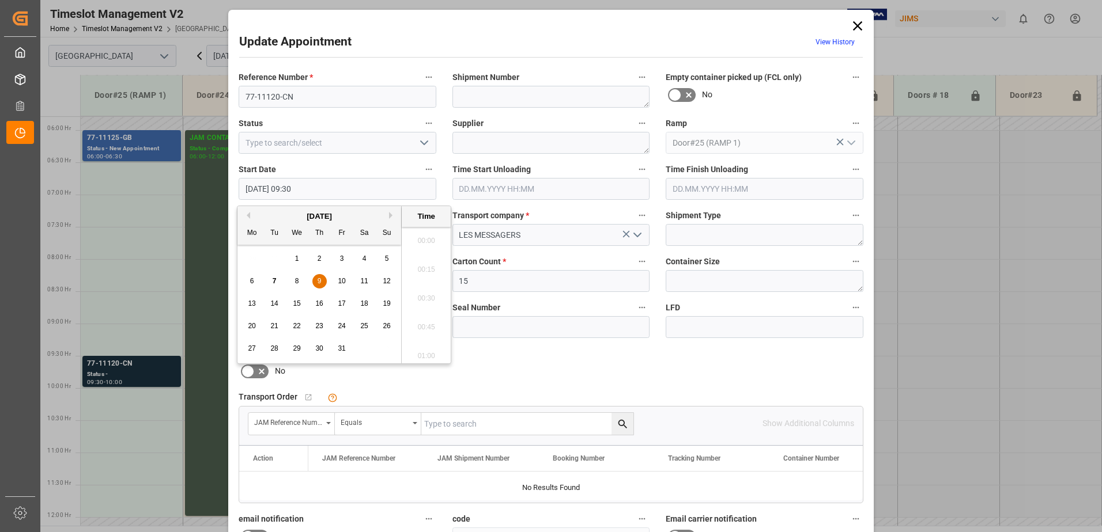
scroll to position [1041, 0]
drag, startPoint x: 318, startPoint y: 279, endPoint x: 376, endPoint y: 301, distance: 61.8
click at [318, 278] on span "9" at bounding box center [319, 281] width 4 height 8
click at [426, 239] on li "06:30" at bounding box center [426, 237] width 49 height 29
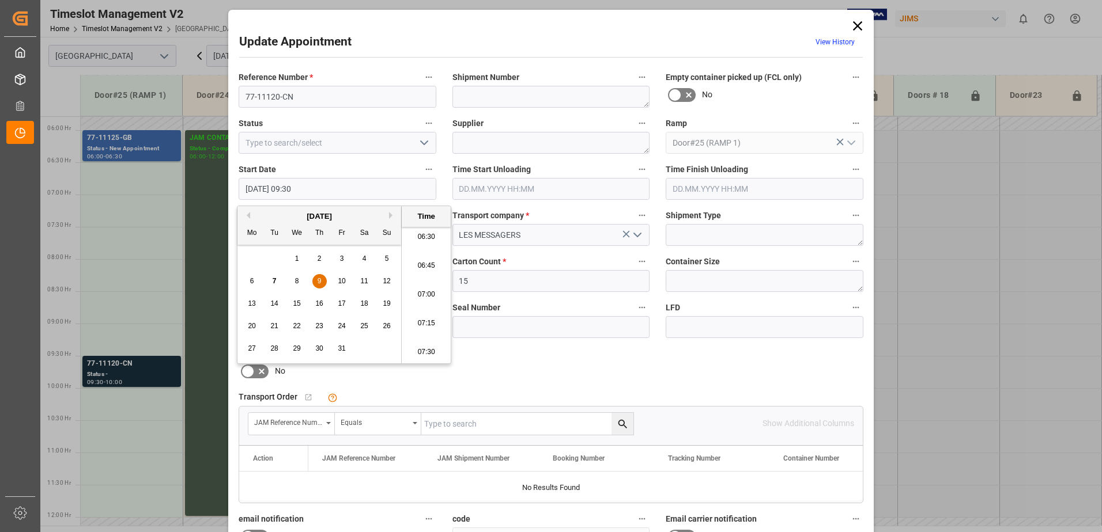
type input "09.10.2025 06:30"
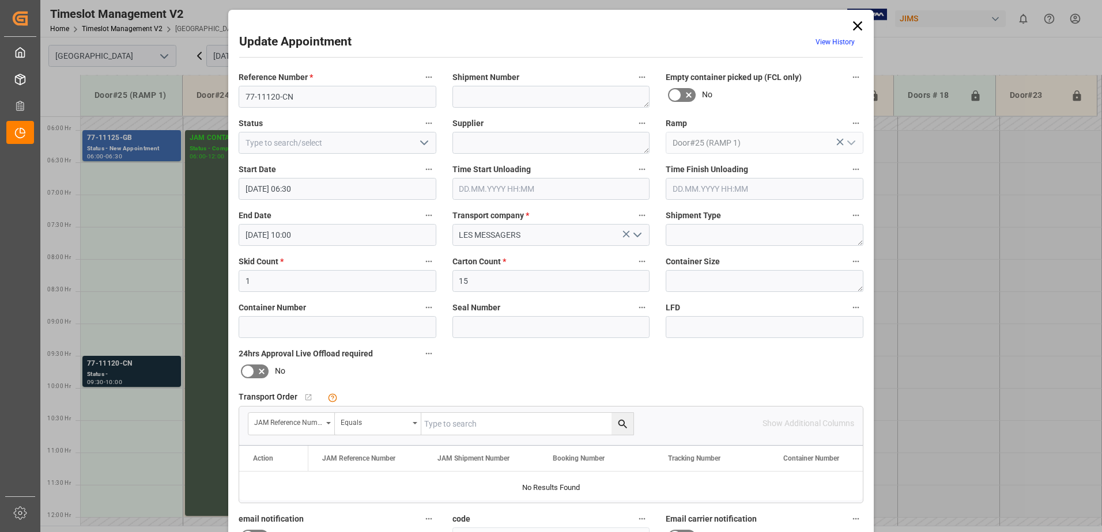
click at [310, 231] on input "09.10.2025 10:00" at bounding box center [338, 235] width 198 height 22
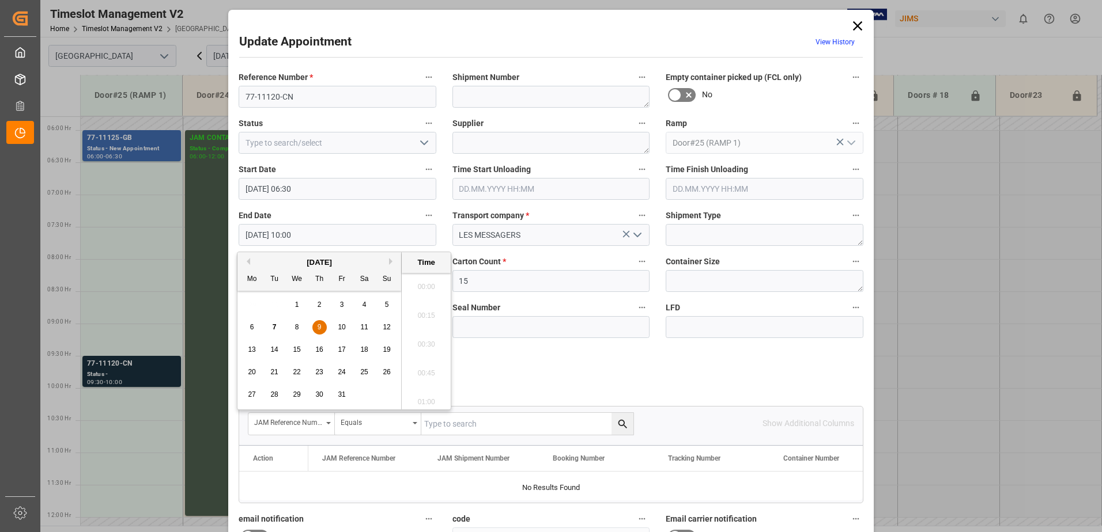
scroll to position [1099, 0]
click at [320, 327] on span "9" at bounding box center [319, 327] width 4 height 8
click at [427, 281] on li "07:00" at bounding box center [426, 283] width 49 height 29
type input "09.10.2025 07:00"
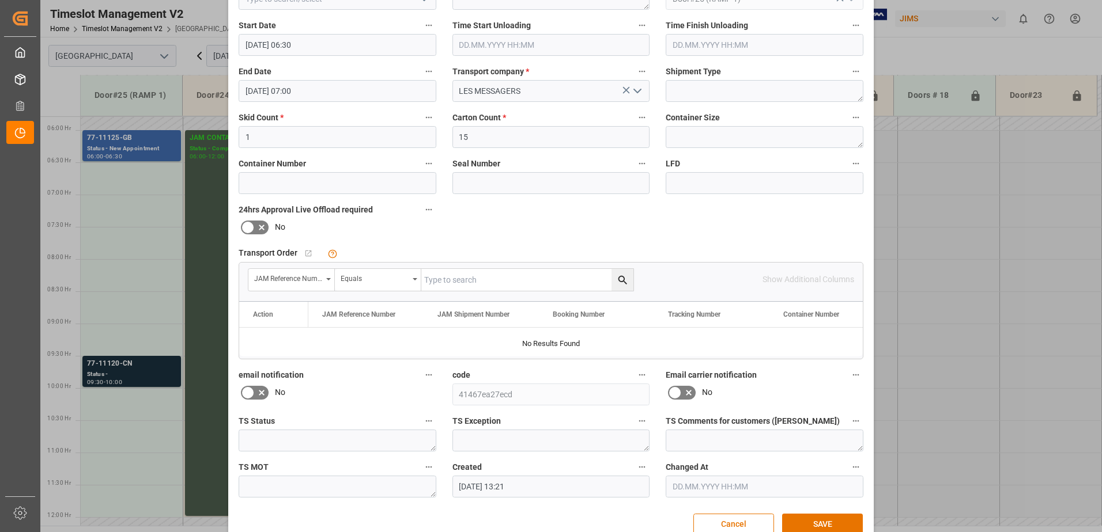
scroll to position [168, 0]
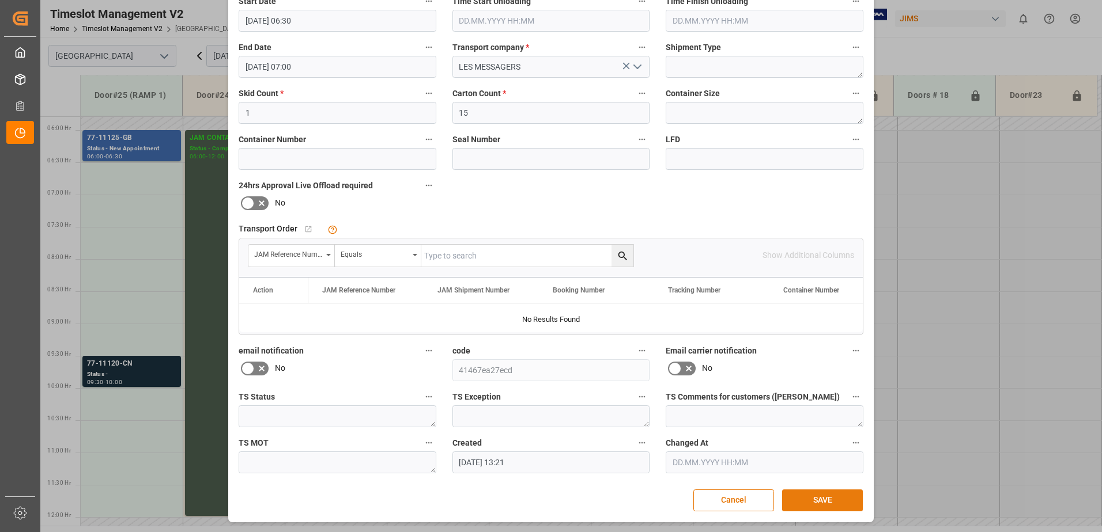
click at [820, 499] on button "SAVE" at bounding box center [822, 501] width 81 height 22
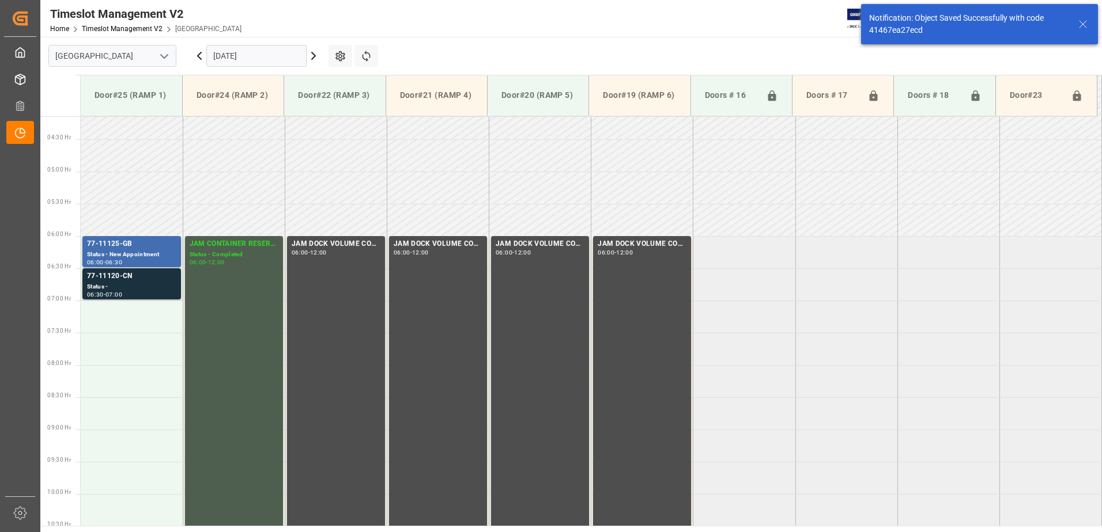
scroll to position [316, 0]
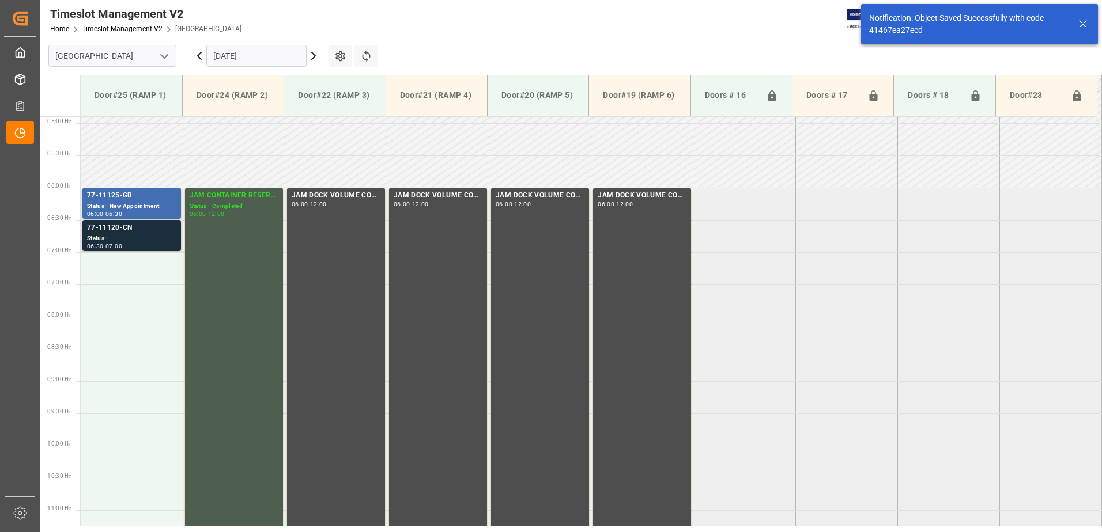
click at [131, 236] on div "Status -" at bounding box center [131, 239] width 89 height 10
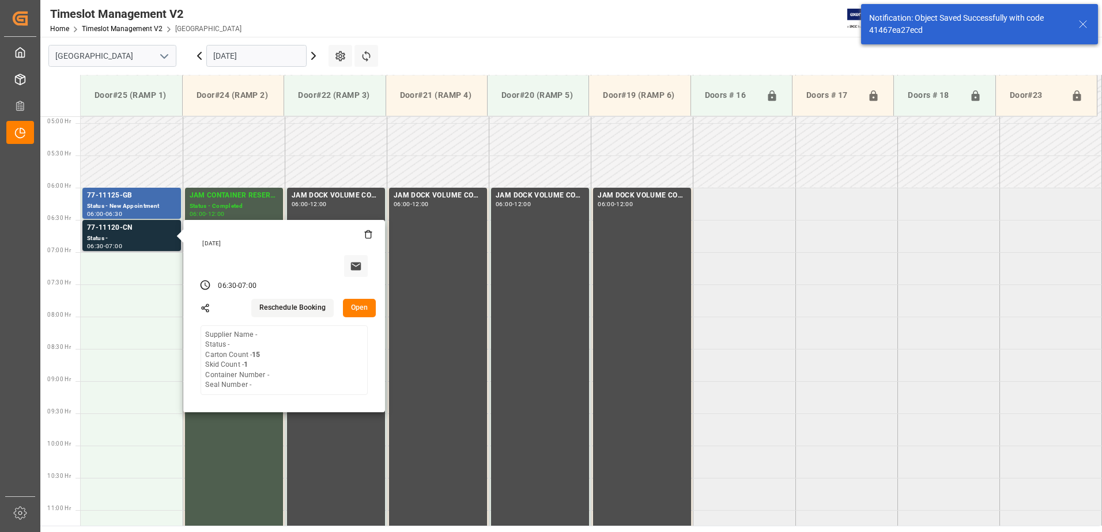
click at [361, 306] on button "Open" at bounding box center [359, 308] width 33 height 18
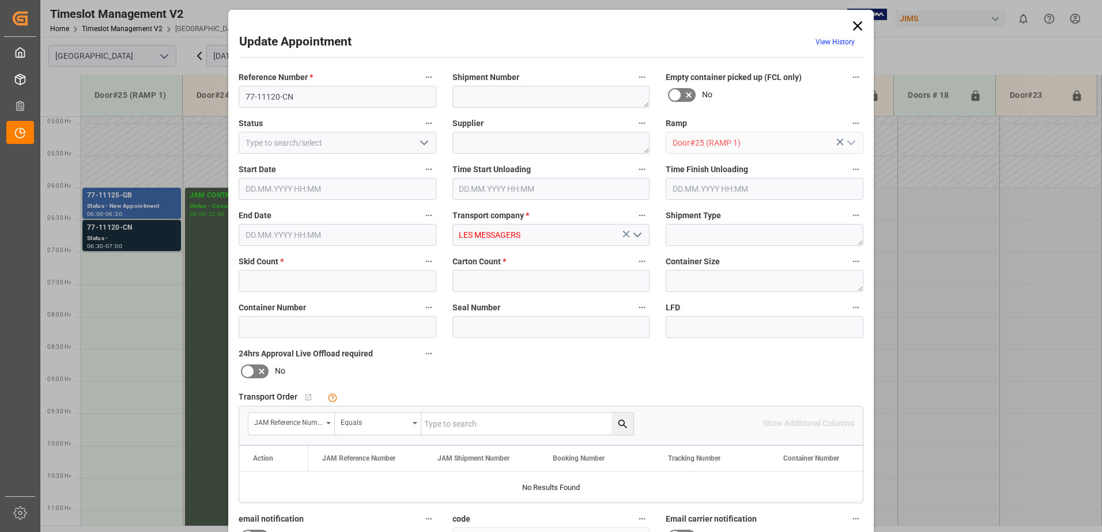
type input "1"
type input "15"
type input "09.10.2025 06:30"
type input "09.10.2025 07:00"
type input "07.10.2025 13:21"
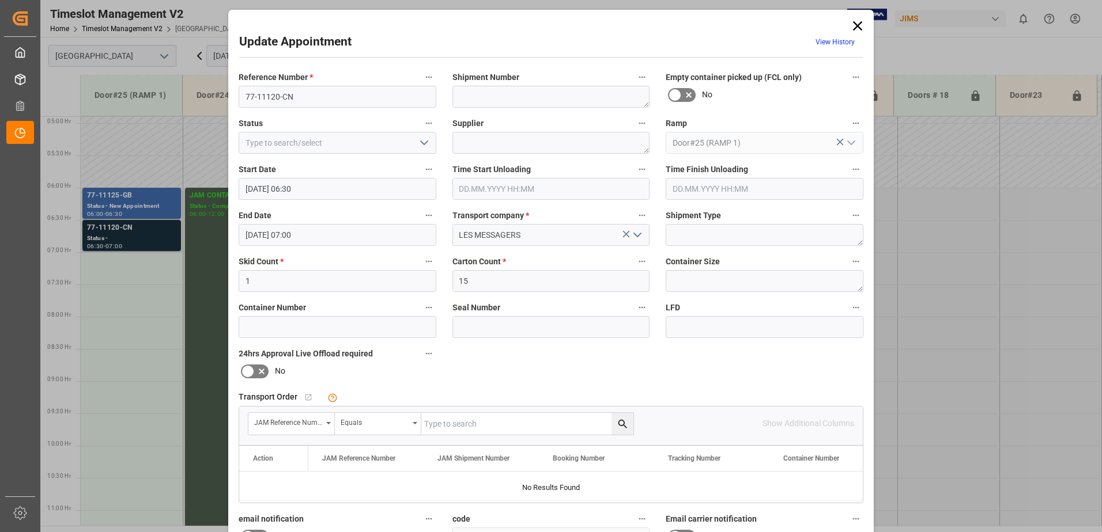
click at [520, 423] on input "text" at bounding box center [527, 424] width 212 height 22
type input "77-11120-CN"
click at [622, 424] on icon "search button" at bounding box center [622, 424] width 12 height 12
click at [342, 99] on input "77-11120-CN" at bounding box center [338, 97] width 198 height 22
type input "77-11120-CN SHIPM#/M"
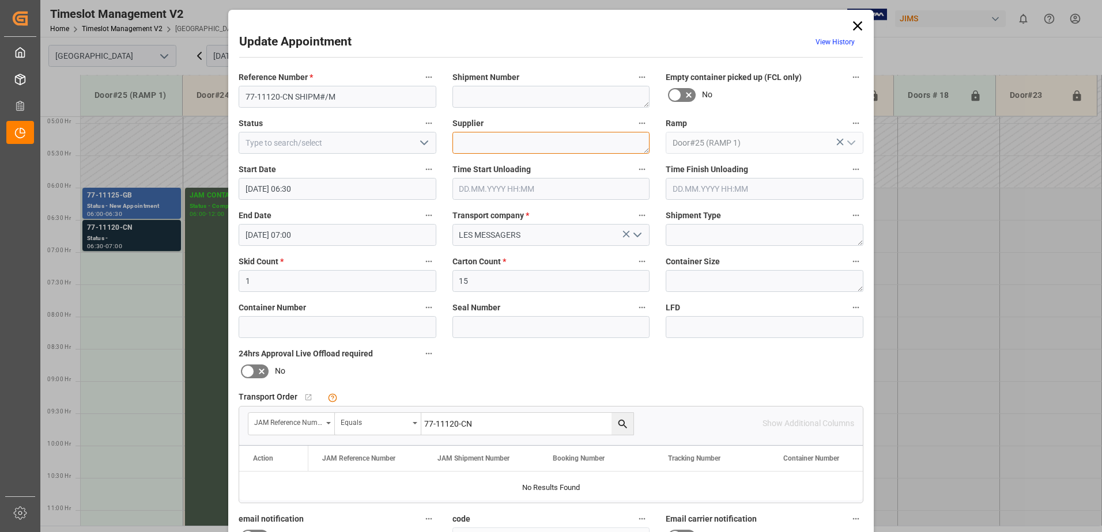
click at [482, 143] on textarea at bounding box center [551, 143] width 198 height 22
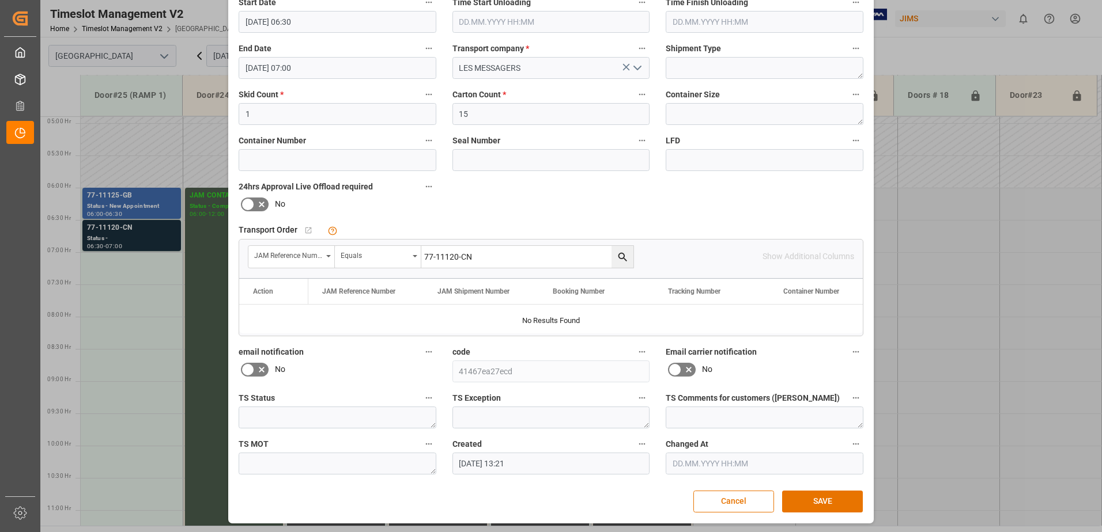
scroll to position [168, 0]
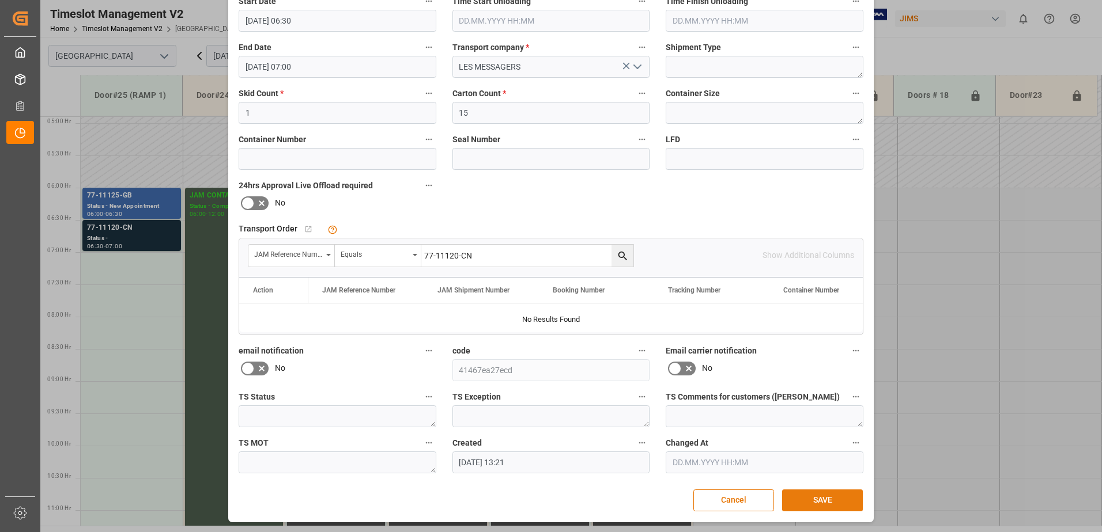
type textarea "IAG GROUP IN04(5)"
click at [822, 502] on button "SAVE" at bounding box center [822, 501] width 81 height 22
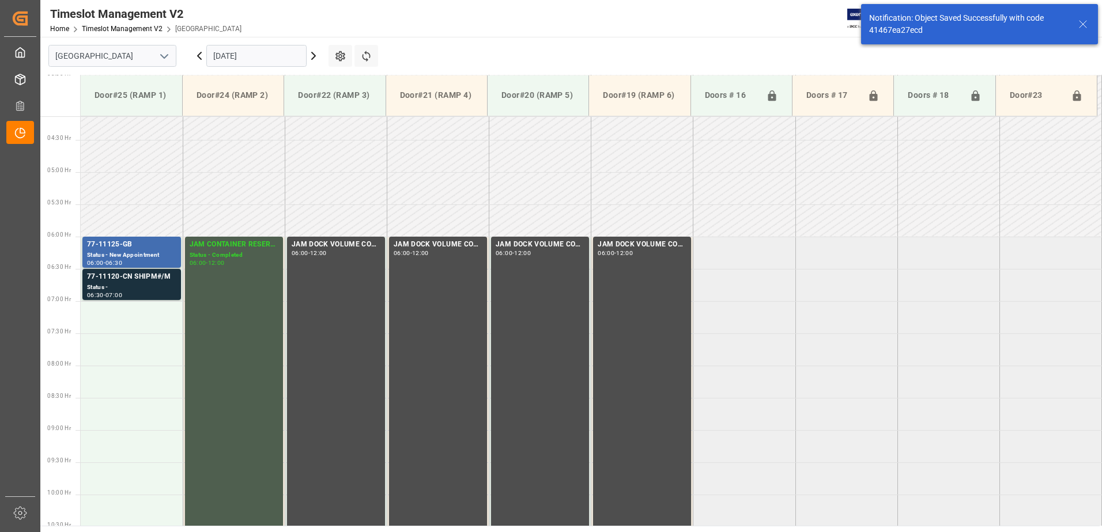
scroll to position [316, 0]
